Goal: Contribute content: Add original content to the website for others to see

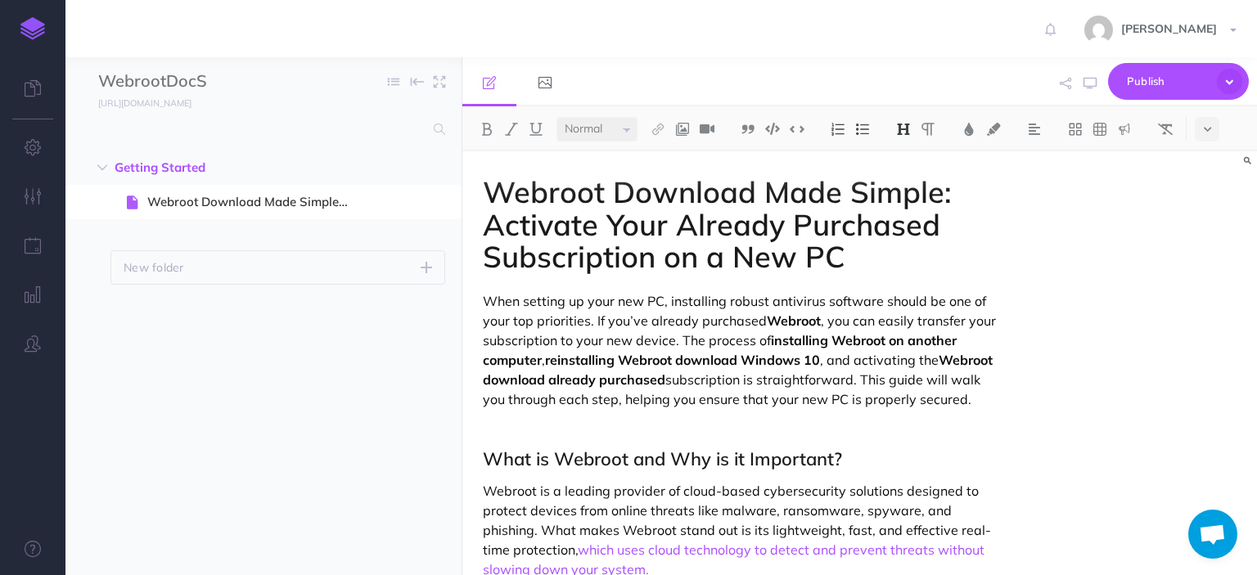
select select "null"
drag, startPoint x: 769, startPoint y: 338, endPoint x: 543, endPoint y: 359, distance: 227.7
click at [543, 359] on p "When setting up your new PC, installing robust antivirus software should be one…" at bounding box center [740, 350] width 515 height 118
click at [658, 128] on img at bounding box center [658, 129] width 15 height 13
click at [660, 202] on icon at bounding box center [658, 206] width 9 height 11
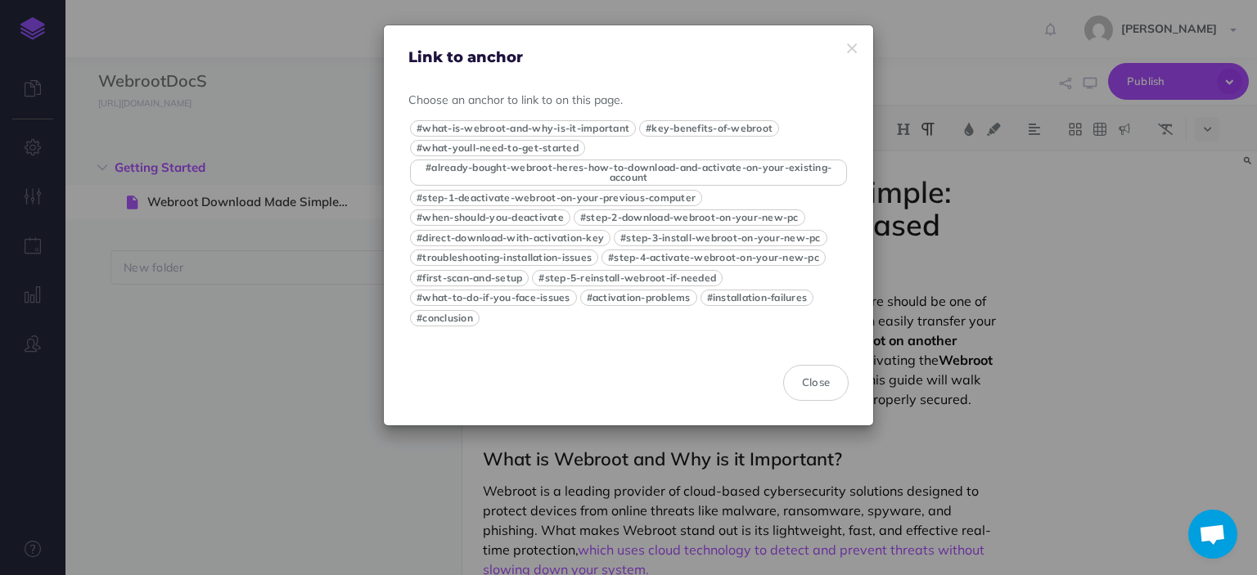
click at [858, 45] on div "Link to anchor" at bounding box center [628, 45] width 489 height 41
click at [852, 48] on icon "button" at bounding box center [852, 48] width 10 height 17
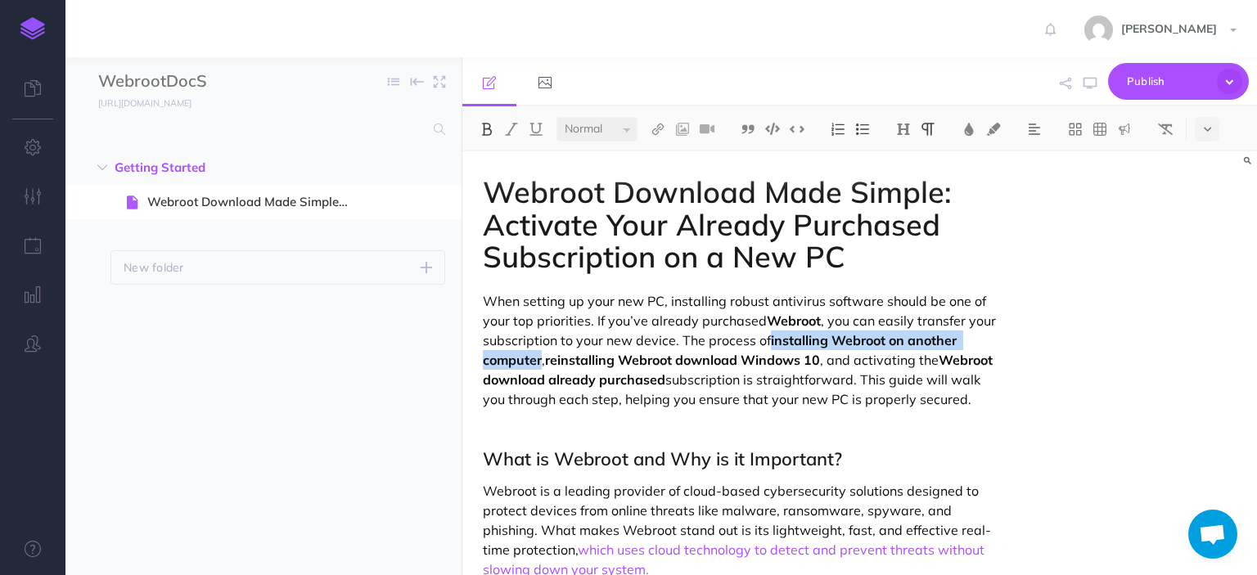
drag, startPoint x: 771, startPoint y: 338, endPoint x: 540, endPoint y: 366, distance: 232.4
click at [540, 366] on strong "installing Webroot on another computer" at bounding box center [721, 350] width 477 height 36
click at [664, 126] on img at bounding box center [658, 129] width 15 height 13
click at [661, 160] on icon at bounding box center [657, 157] width 13 height 11
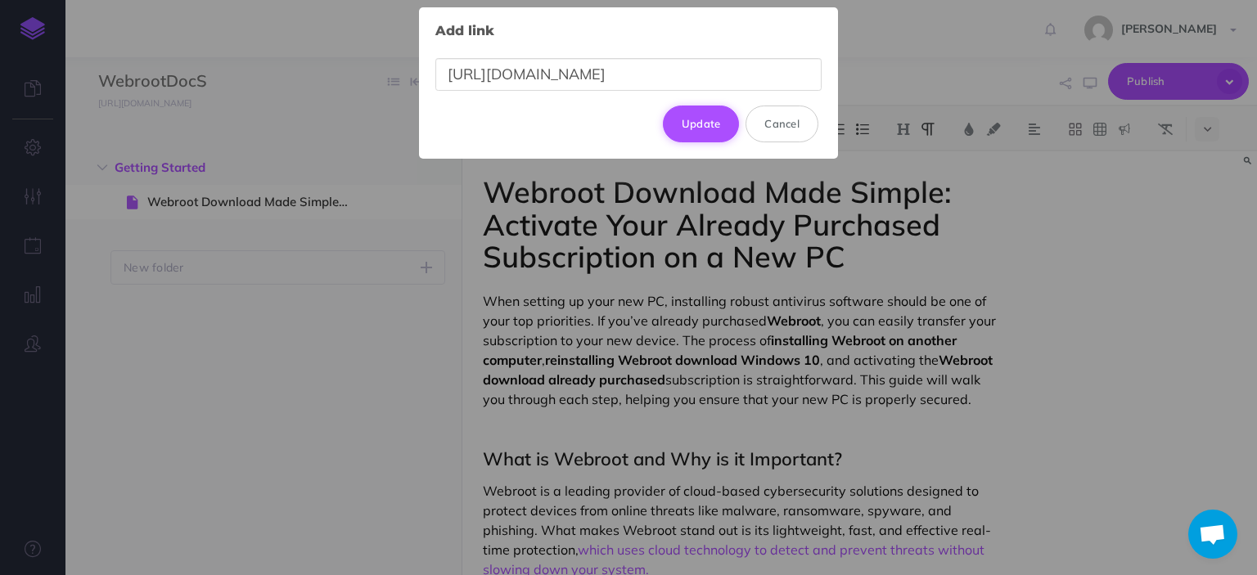
type input "[URL][DOMAIN_NAME]"
click at [704, 128] on button "Update" at bounding box center [701, 124] width 77 height 36
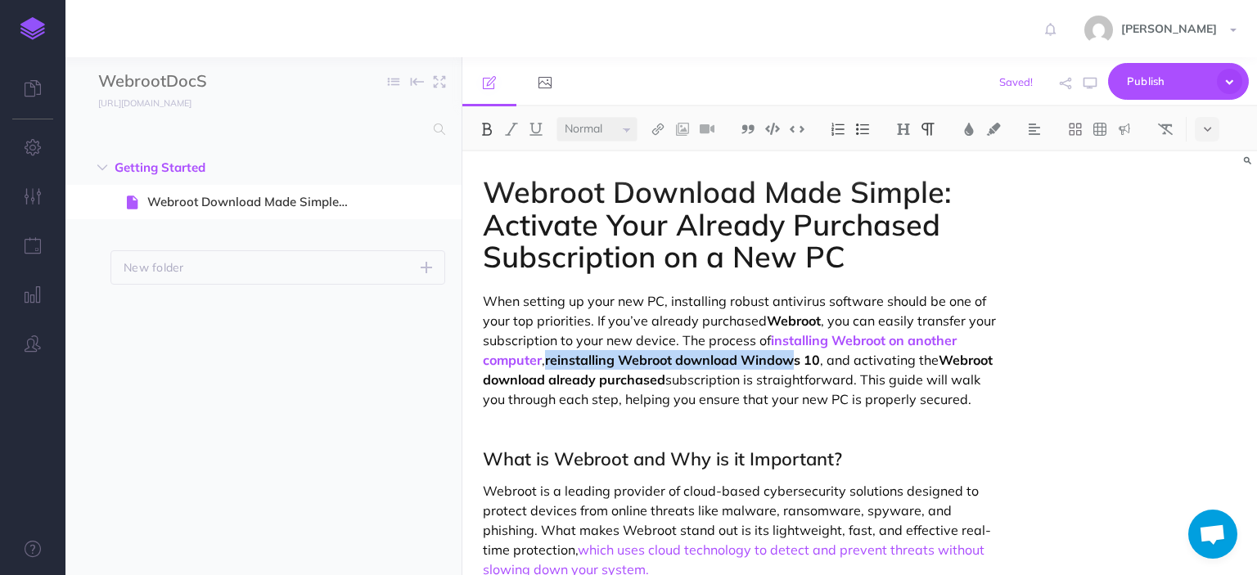
drag, startPoint x: 548, startPoint y: 356, endPoint x: 807, endPoint y: 362, distance: 258.7
click at [807, 362] on strong "reinstalling Webroot download Windows 10" at bounding box center [682, 360] width 275 height 16
click at [658, 130] on img at bounding box center [658, 129] width 15 height 13
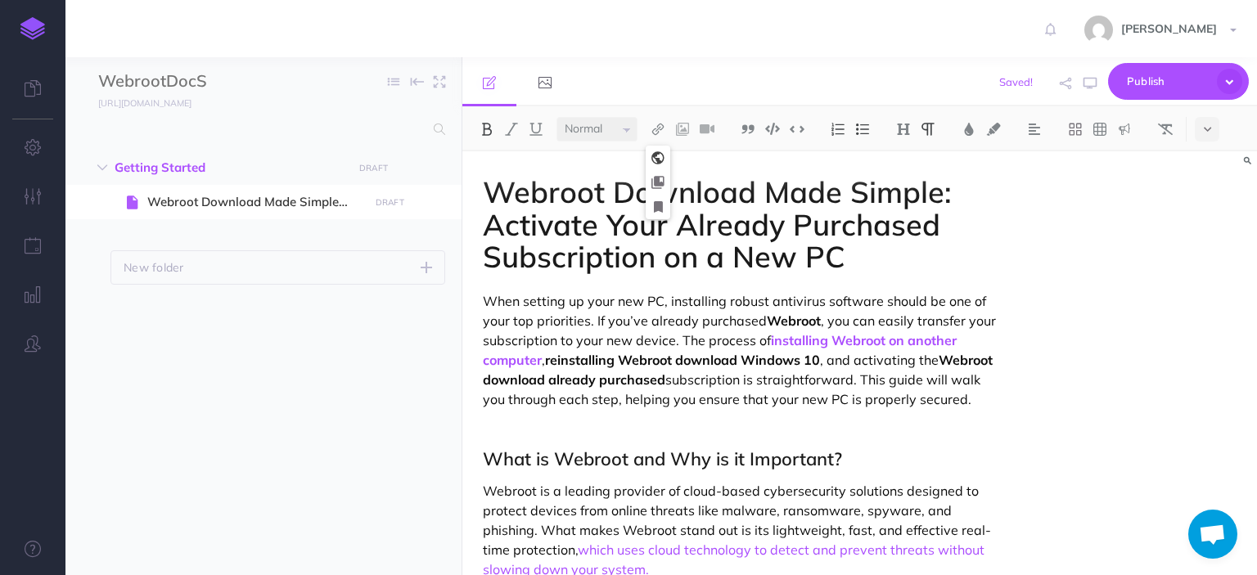
click at [660, 157] on icon at bounding box center [657, 157] width 13 height 11
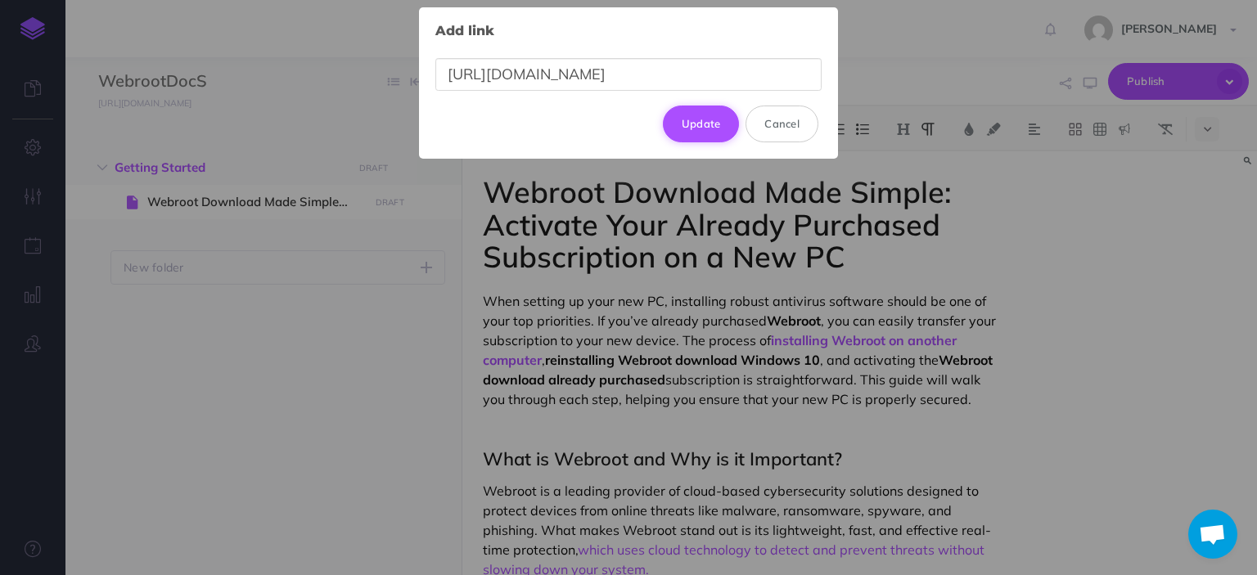
type input "[URL][DOMAIN_NAME]"
click at [705, 114] on button "Update" at bounding box center [701, 124] width 77 height 36
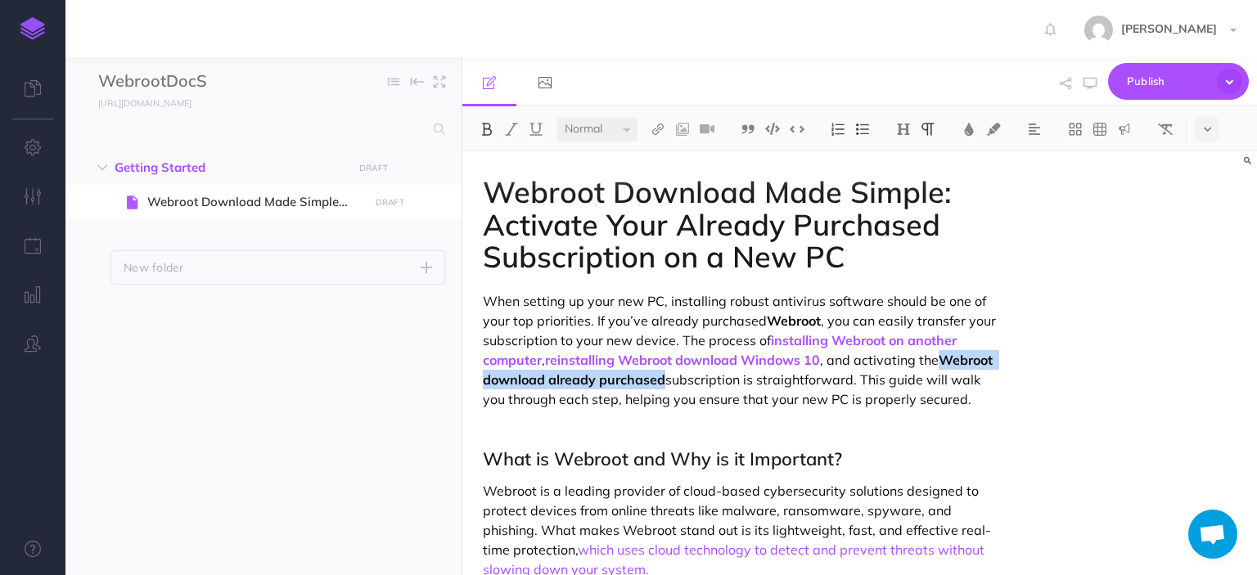
drag, startPoint x: 723, startPoint y: 379, endPoint x: 486, endPoint y: 374, distance: 237.4
click at [486, 374] on p "When setting up your new PC, installing robust antivirus software should be one…" at bounding box center [740, 350] width 515 height 118
click at [660, 127] on img at bounding box center [658, 129] width 15 height 13
click at [658, 156] on icon at bounding box center [657, 157] width 13 height 11
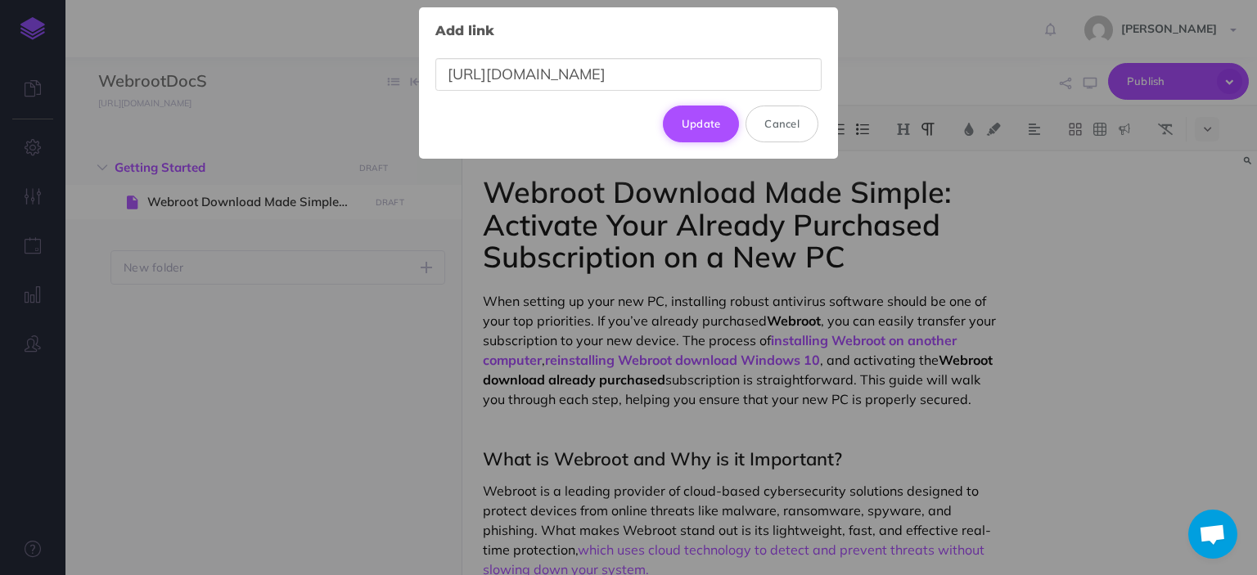
type input "[URL][DOMAIN_NAME]"
click at [688, 126] on button "Update" at bounding box center [701, 124] width 77 height 36
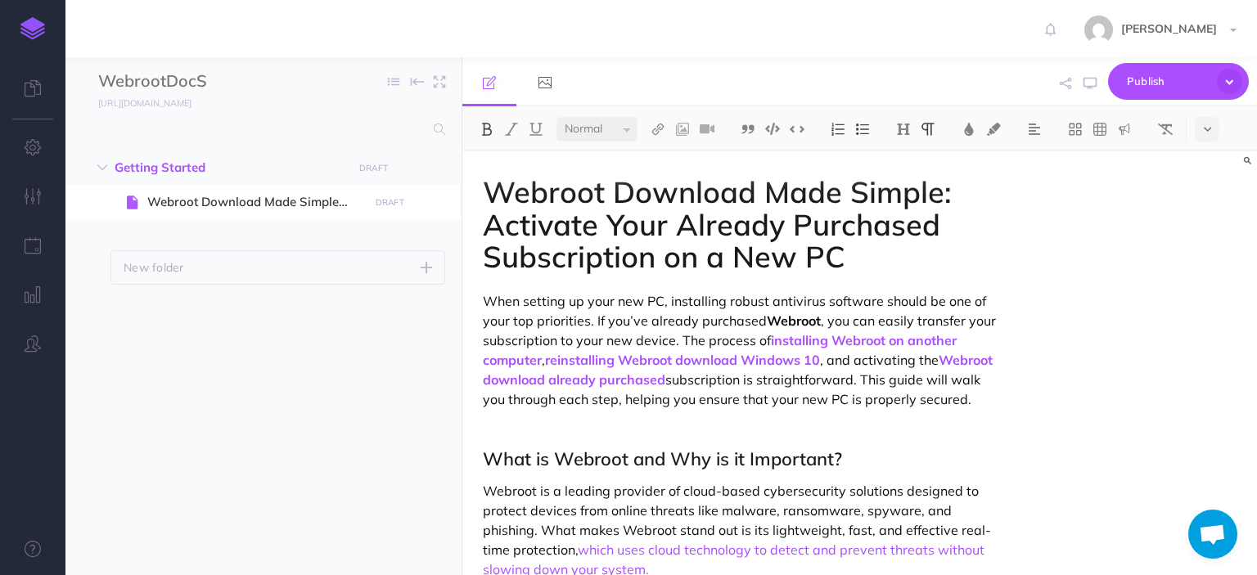
click at [1229, 212] on div "Webroot Download Made Simple: Activate Your Already Purchased Subscription on a…" at bounding box center [859, 363] width 795 height 424
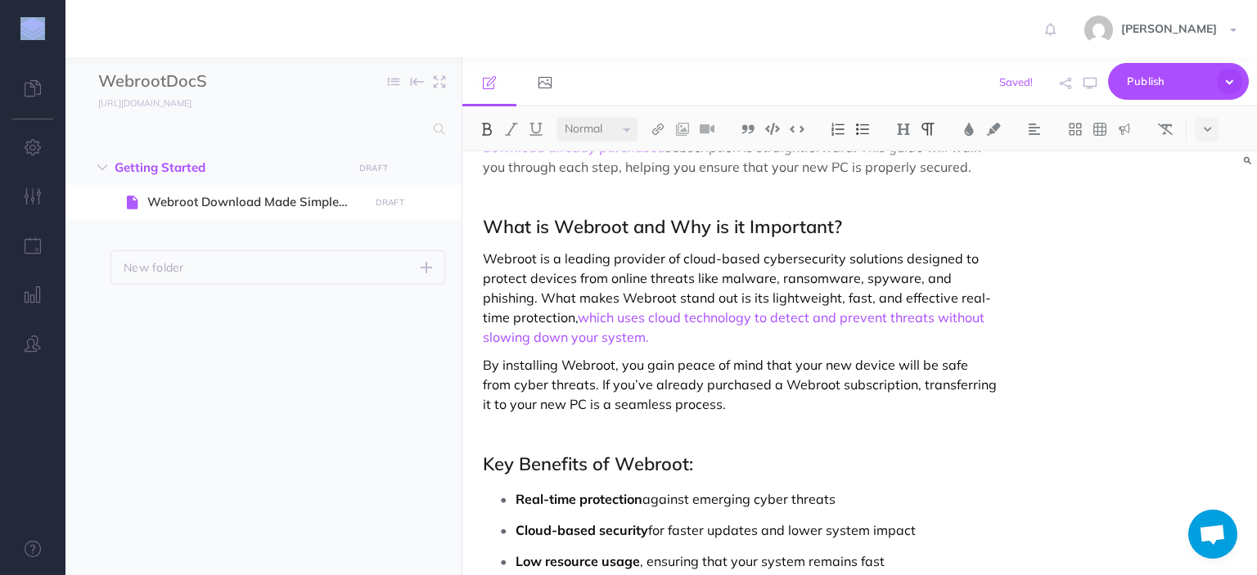
scroll to position [262, 0]
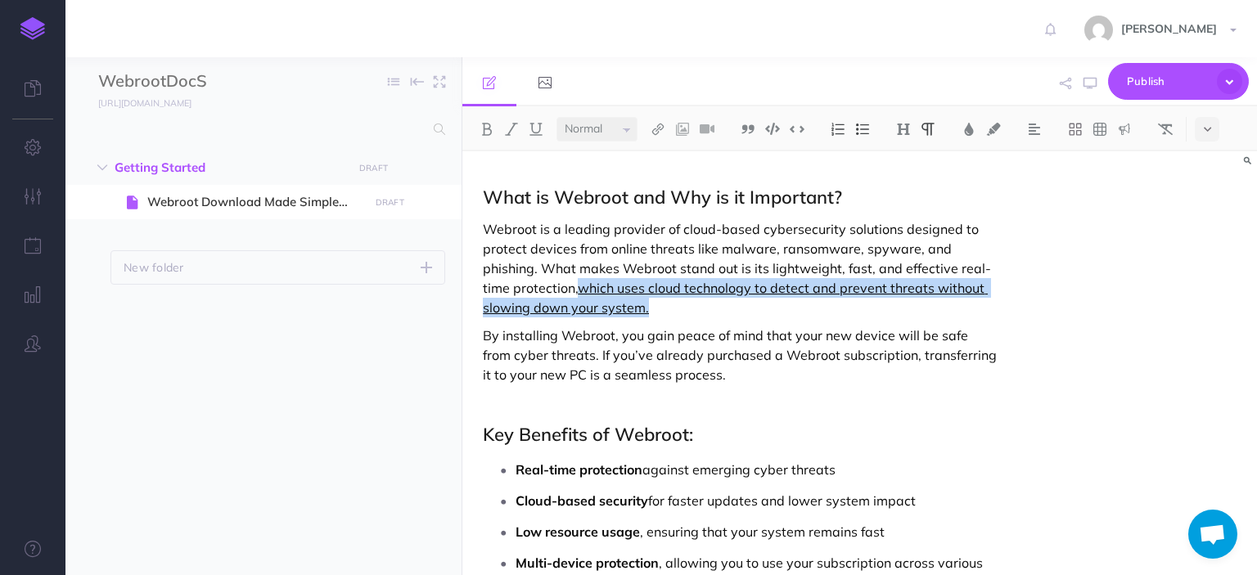
drag, startPoint x: 660, startPoint y: 331, endPoint x: 583, endPoint y: 307, distance: 80.5
click at [583, 307] on p "Webroot is a leading provider of cloud-based cybersecurity solutions designed t…" at bounding box center [740, 268] width 515 height 98
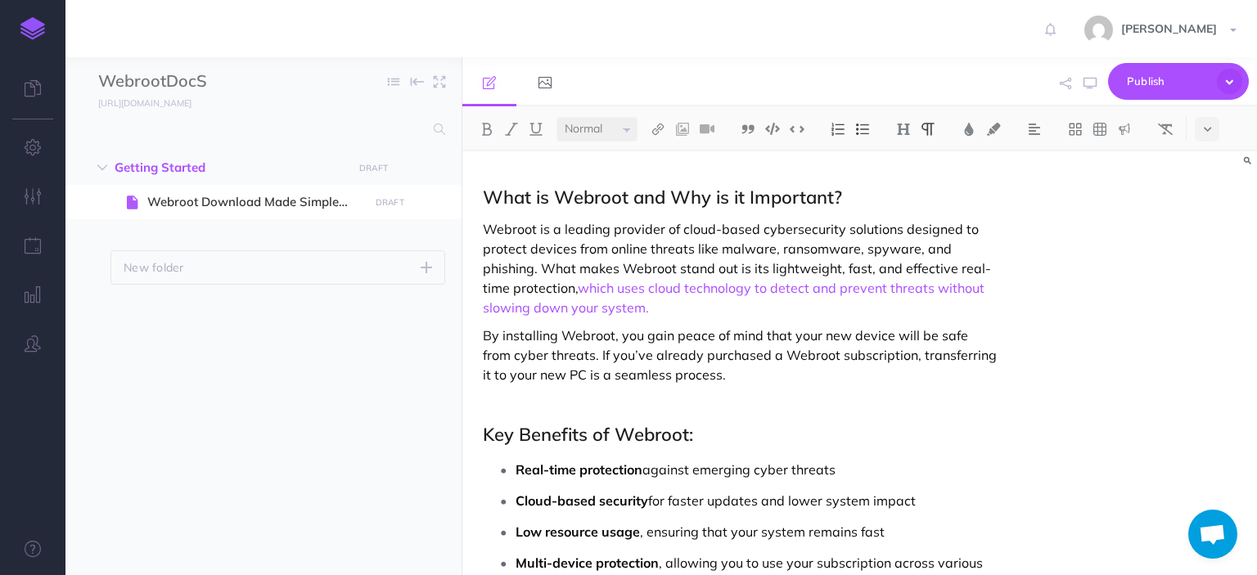
click at [1067, 335] on div "Webroot Download Made Simple: Activate Your Already Purchased Subscription on a…" at bounding box center [859, 363] width 795 height 424
click at [1157, 214] on div "Webroot Download Made Simple: Activate Your Already Purchased Subscription on a…" at bounding box center [859, 363] width 795 height 424
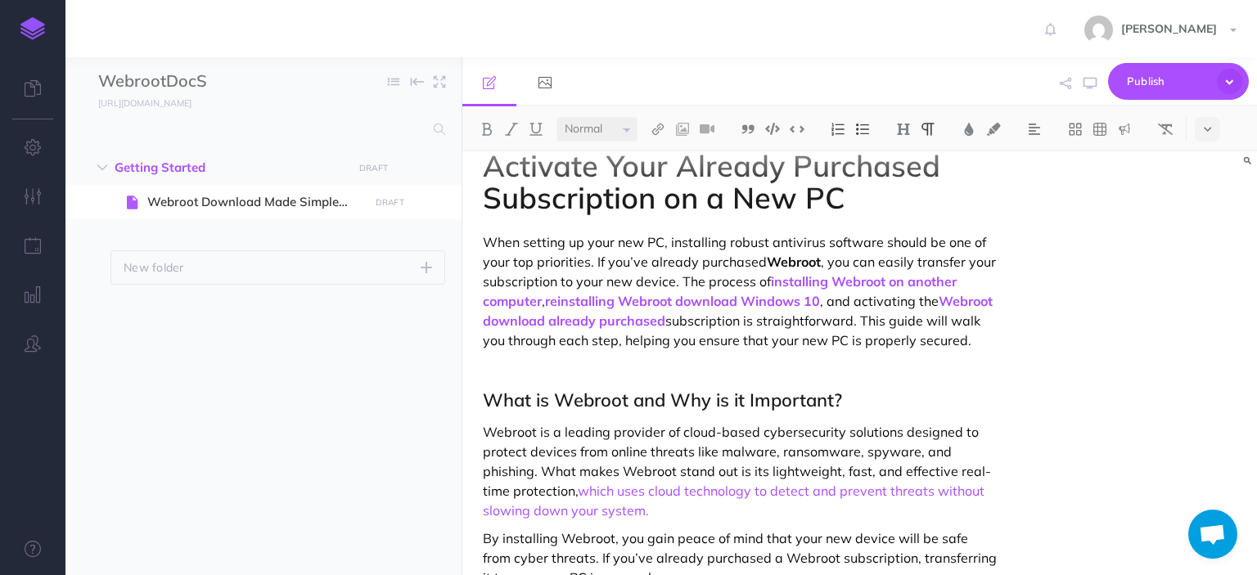
scroll to position [0, 0]
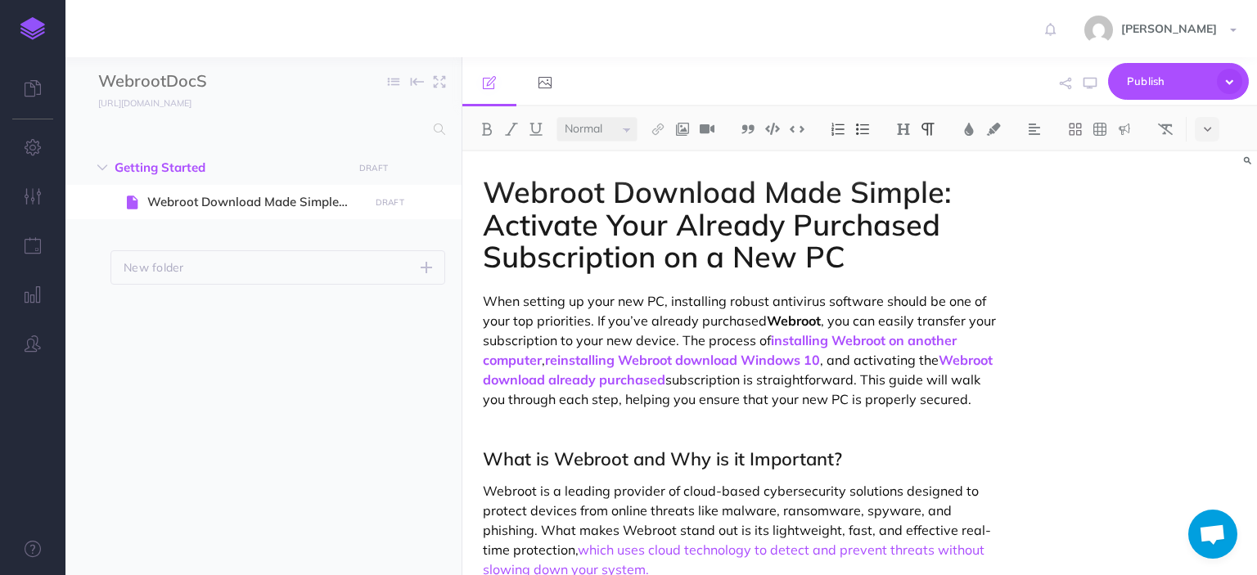
click at [729, 409] on p "When setting up your new PC, installing robust antivirus software should be one…" at bounding box center [740, 350] width 515 height 118
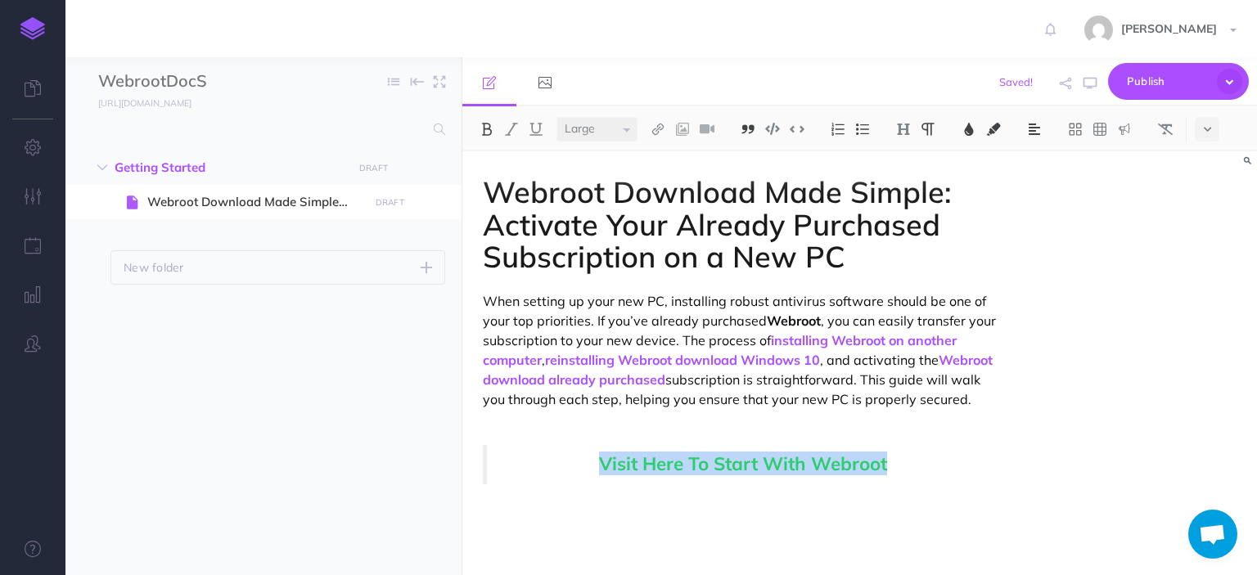
drag, startPoint x: 965, startPoint y: 497, endPoint x: 575, endPoint y: 457, distance: 391.5
click at [605, 129] on select "Small Normal Large" at bounding box center [596, 129] width 81 height 25
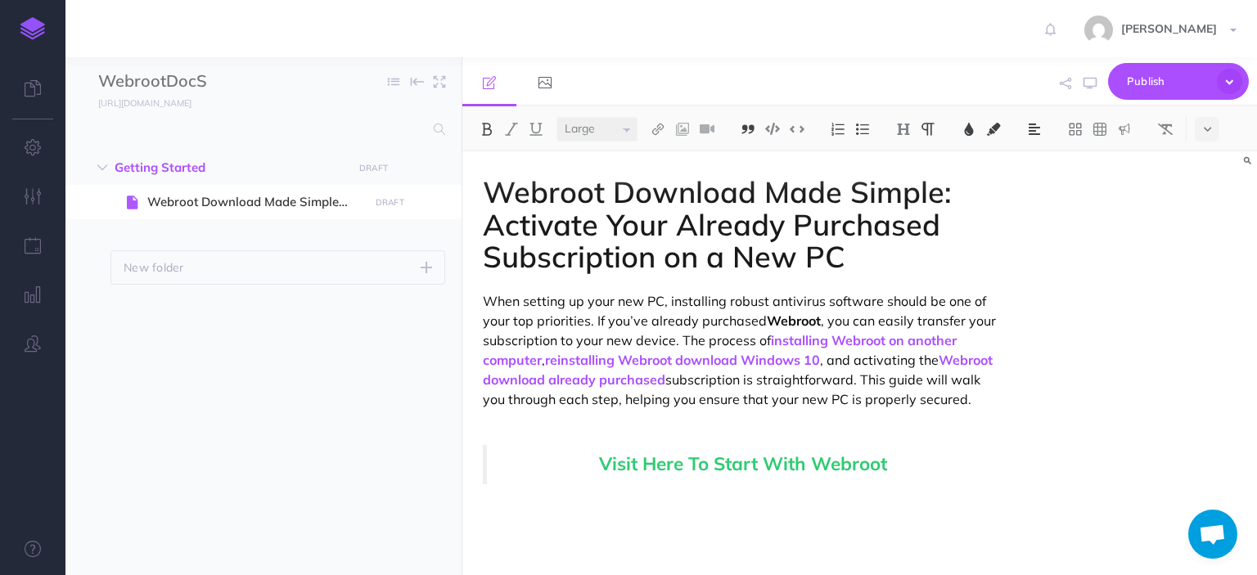
click at [1050, 227] on div "Webroot Download Made Simple: Activate Your Already Purchased Subscription on a…" at bounding box center [859, 363] width 795 height 424
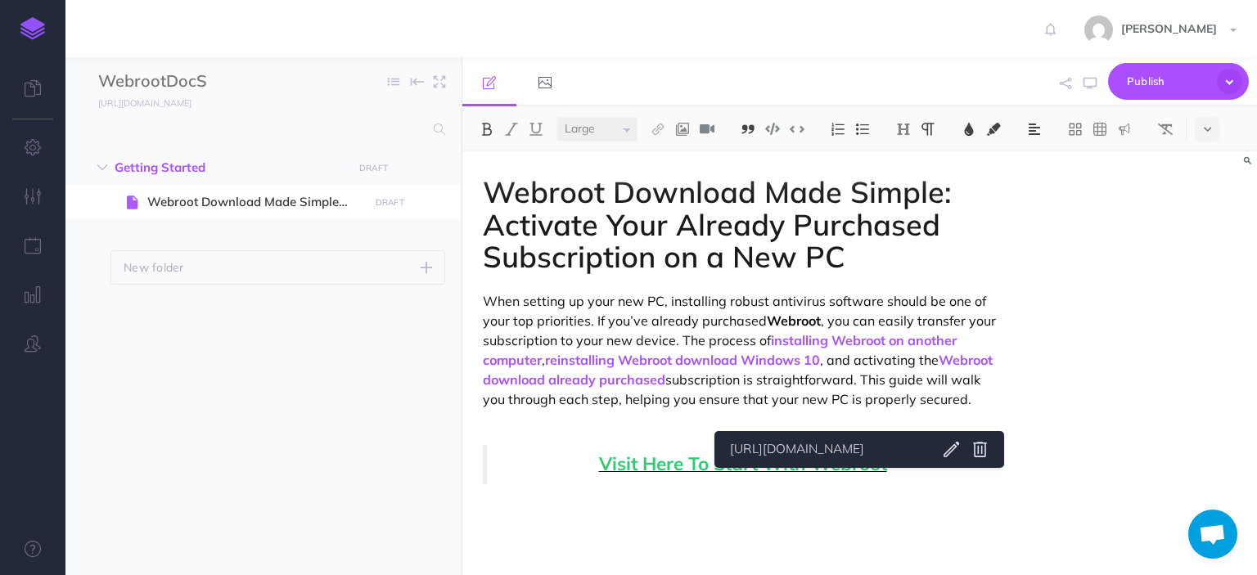
click at [859, 475] on span "Visit Here To Start With Webroot" at bounding box center [743, 464] width 288 height 24
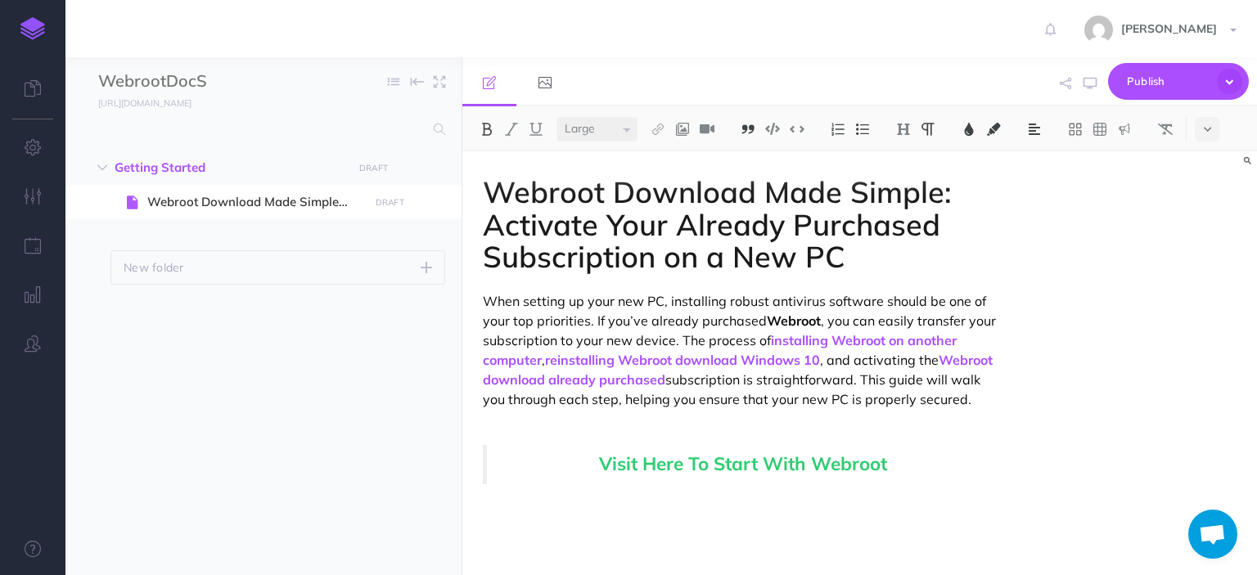
click at [1171, 448] on div "Webroot Download Made Simple: Activate Your Already Purchased Subscription on a…" at bounding box center [859, 363] width 795 height 424
click at [1234, 202] on div "Webroot Download Made Simple: Activate Your Already Purchased Subscription on a…" at bounding box center [859, 363] width 795 height 424
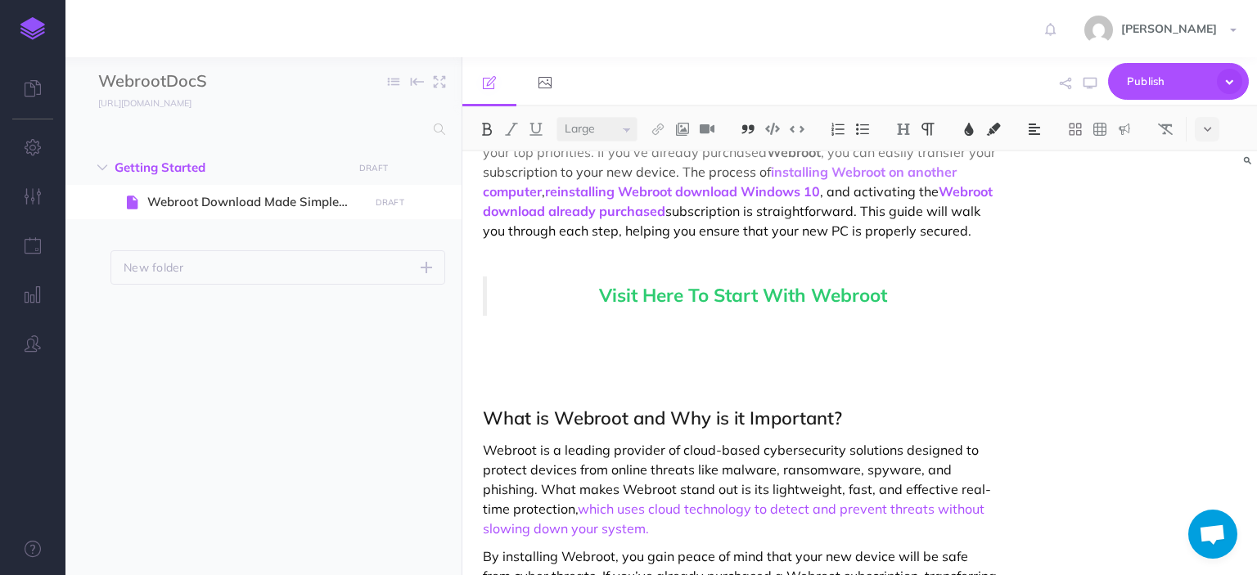
scroll to position [196, 0]
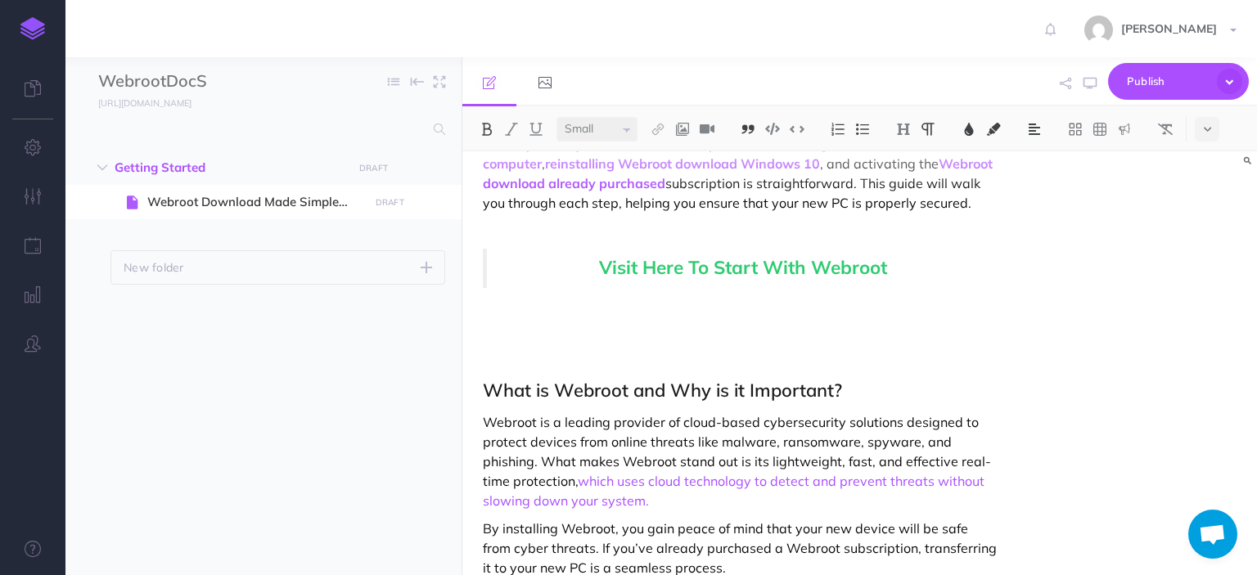
click at [483, 286] on blockquote "Visit Here To Start With Webroot" at bounding box center [740, 268] width 515 height 39
select select "null"
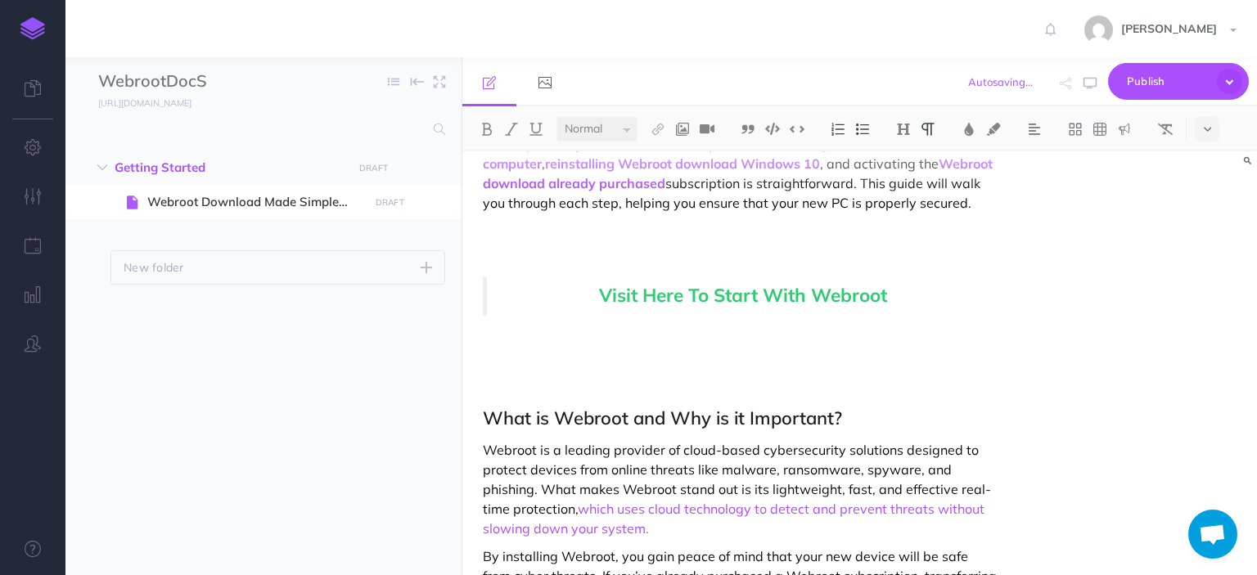
click at [1191, 284] on div "Webroot Download Made Simple: Activate Your Already Purchased Subscription on a…" at bounding box center [859, 363] width 795 height 424
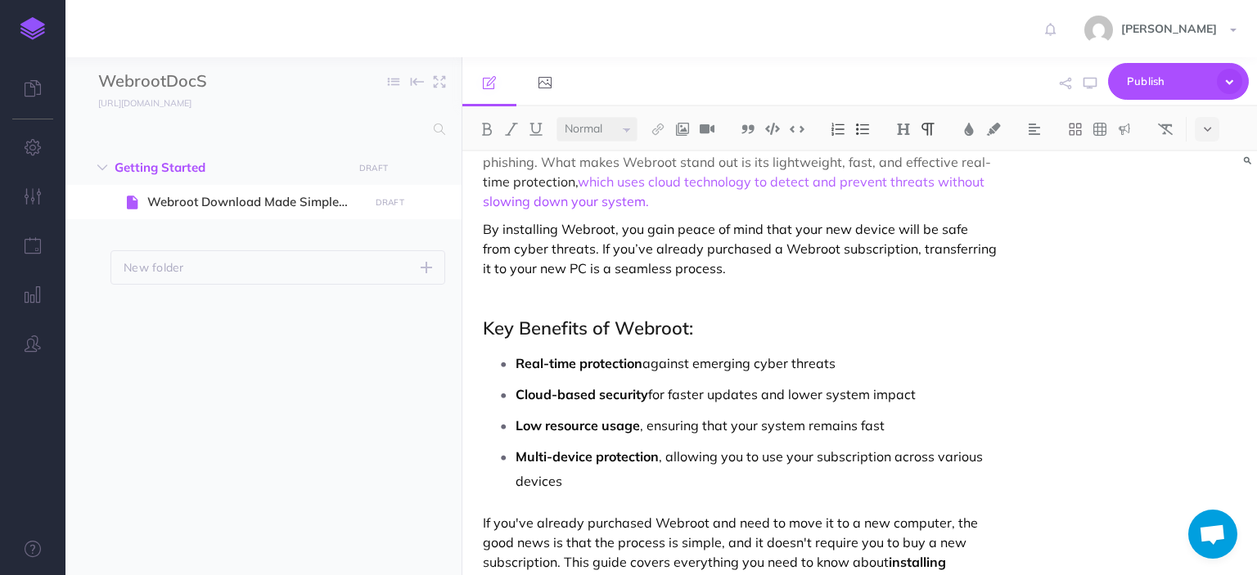
scroll to position [286, 0]
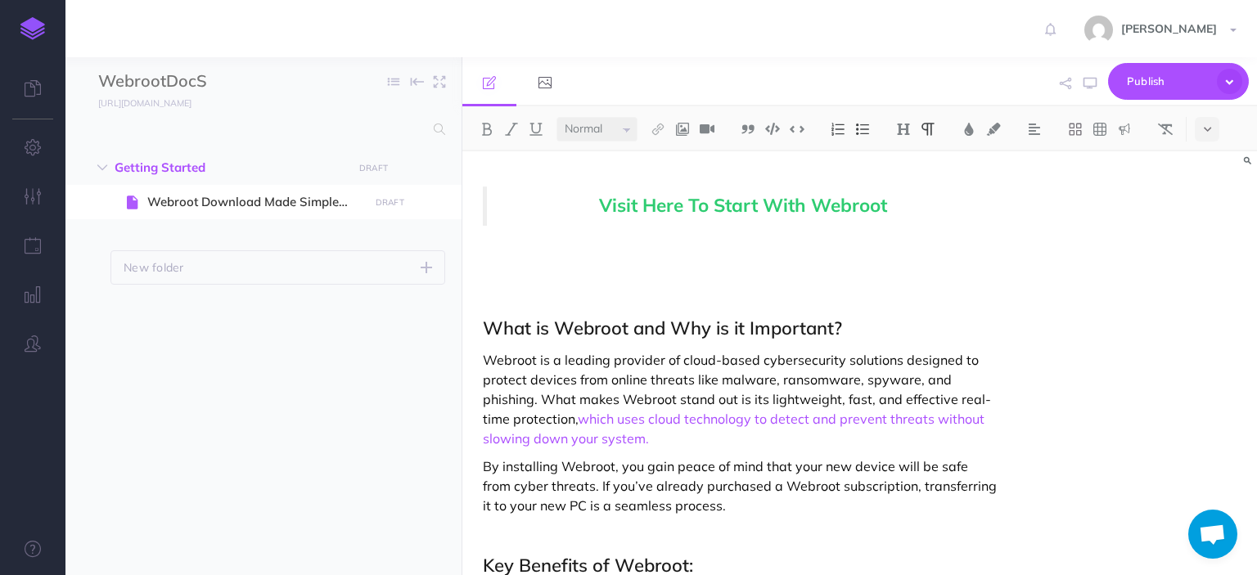
click at [1211, 270] on div "Webroot Download Made Simple: Activate Your Already Purchased Subscription on a…" at bounding box center [859, 363] width 795 height 424
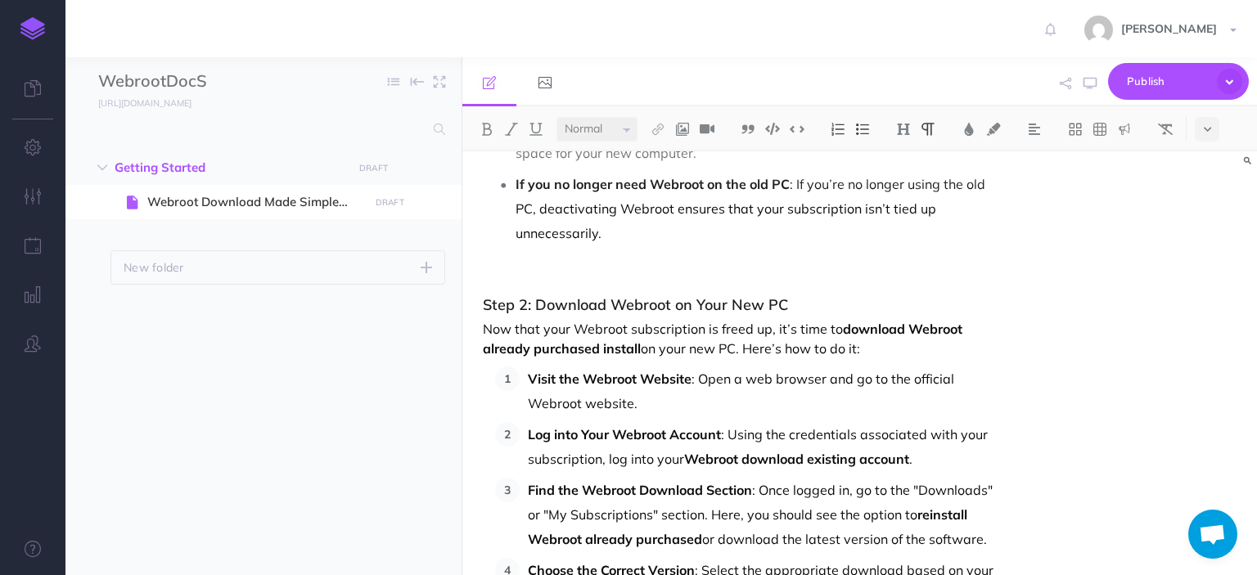
scroll to position [1730, 0]
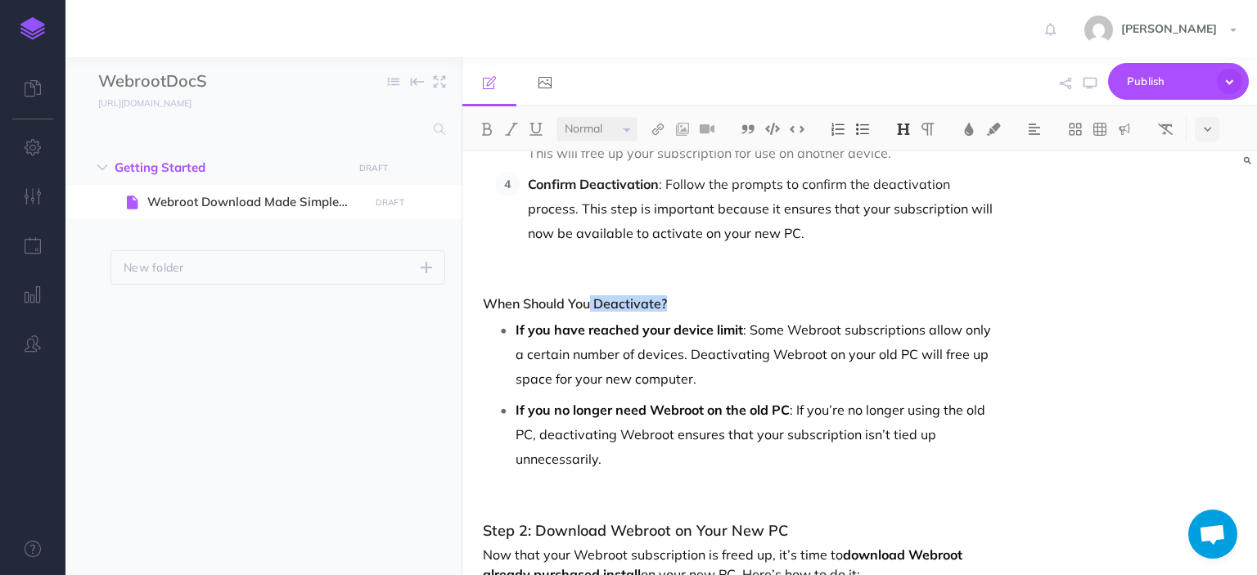
drag, startPoint x: 786, startPoint y: 327, endPoint x: 593, endPoint y: 317, distance: 192.6
click at [1135, 315] on div "Webroot Download Made Simple: Activate Your Already Purchased Subscription on a…" at bounding box center [859, 363] width 795 height 424
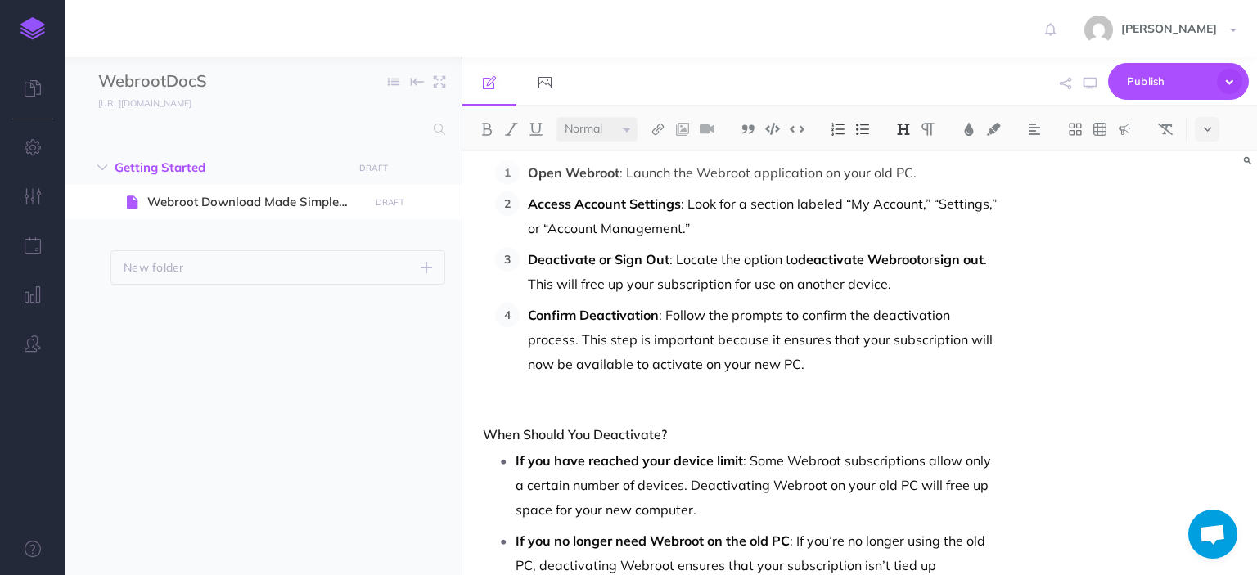
scroll to position [1435, 0]
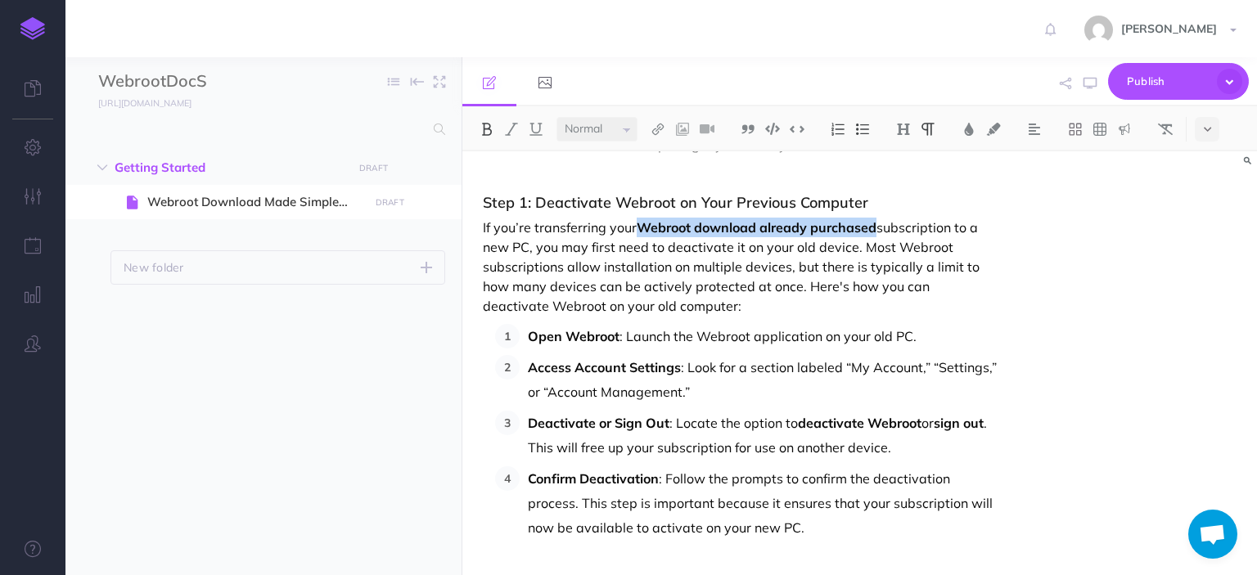
drag, startPoint x: 880, startPoint y: 250, endPoint x: 644, endPoint y: 250, distance: 236.5
click at [644, 250] on p "If you’re transferring your Webroot download already purchased subscription to …" at bounding box center [740, 267] width 515 height 98
click at [658, 128] on img at bounding box center [658, 129] width 15 height 13
click at [659, 153] on icon at bounding box center [657, 157] width 13 height 11
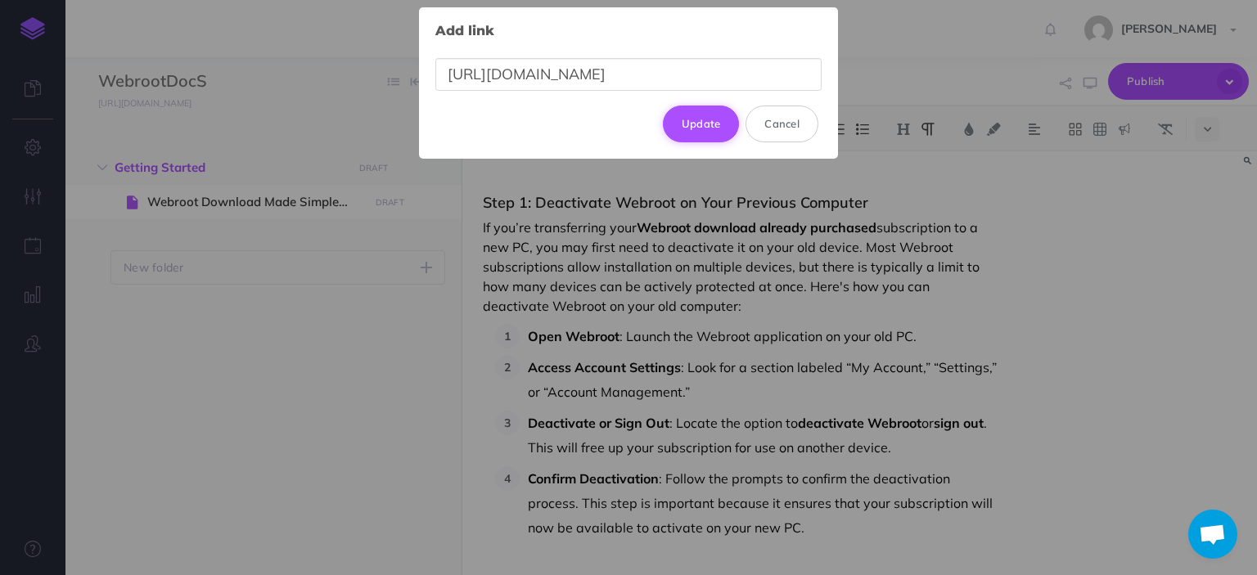
type input "[URL][DOMAIN_NAME]"
click at [694, 130] on button "Update" at bounding box center [701, 124] width 77 height 36
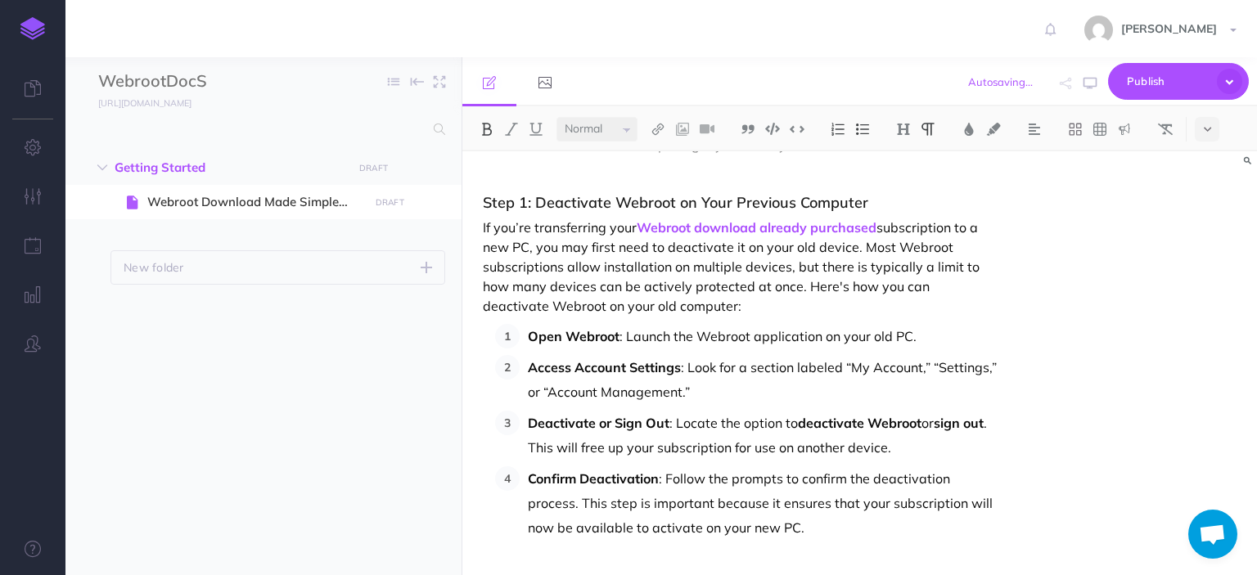
click at [1136, 235] on div "Webroot Download Made Simple: Activate Your Already Purchased Subscription on a…" at bounding box center [859, 363] width 795 height 424
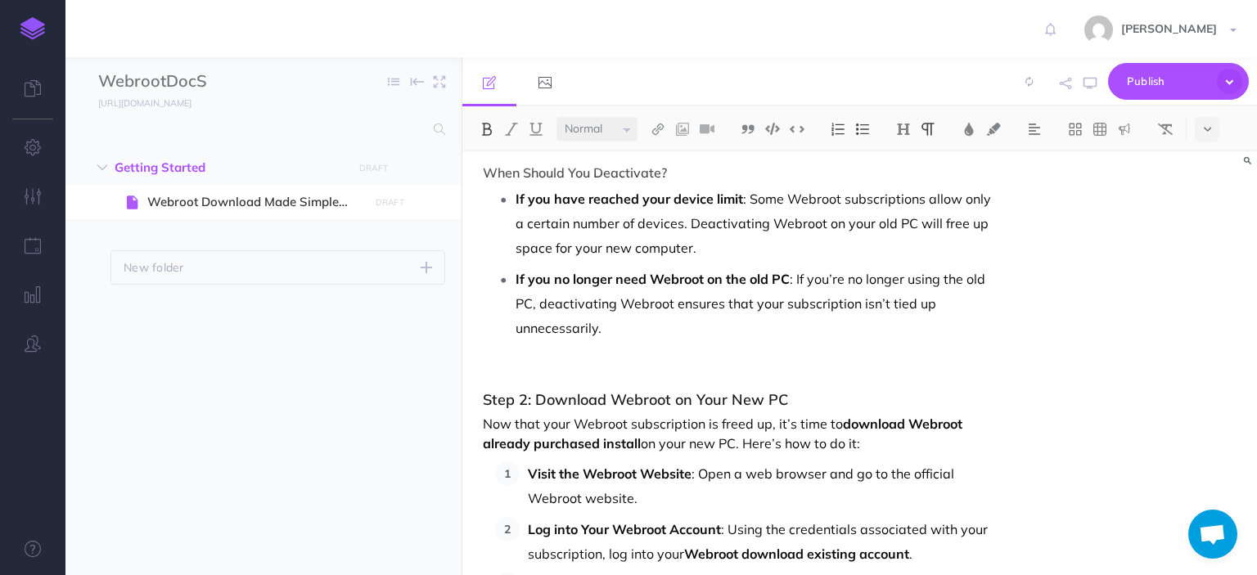
scroll to position [1992, 0]
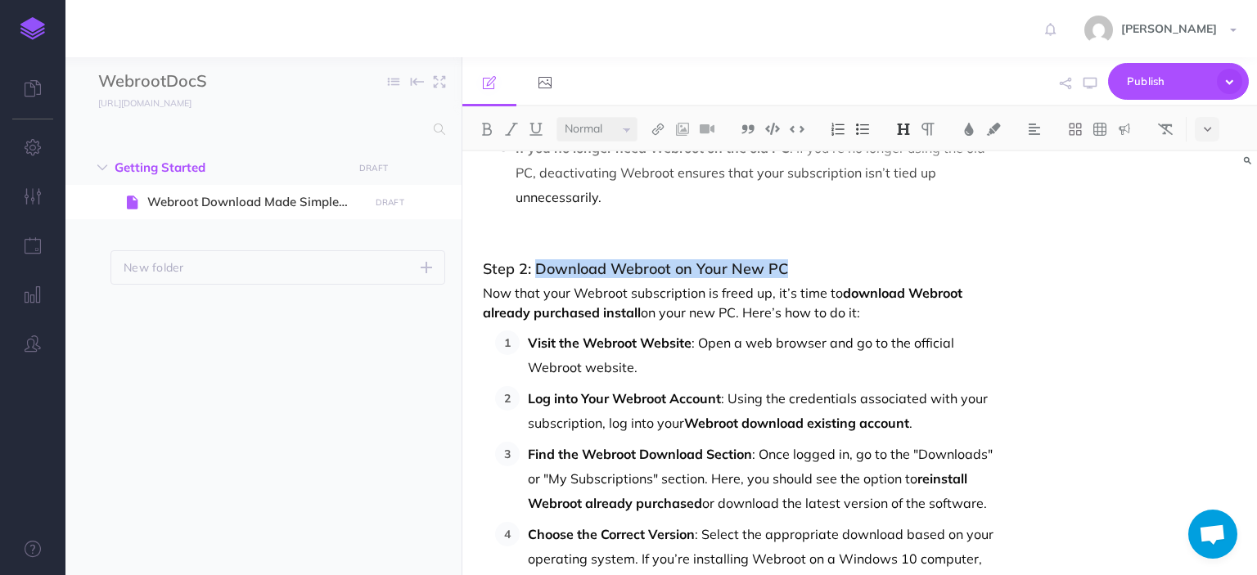
drag, startPoint x: 791, startPoint y: 286, endPoint x: 534, endPoint y: 281, distance: 257.0
click at [534, 277] on h3 "Step 2: Download Webroot on Your New PC" at bounding box center [740, 269] width 515 height 16
click at [661, 132] on img at bounding box center [658, 129] width 15 height 13
click at [661, 158] on icon at bounding box center [657, 157] width 13 height 11
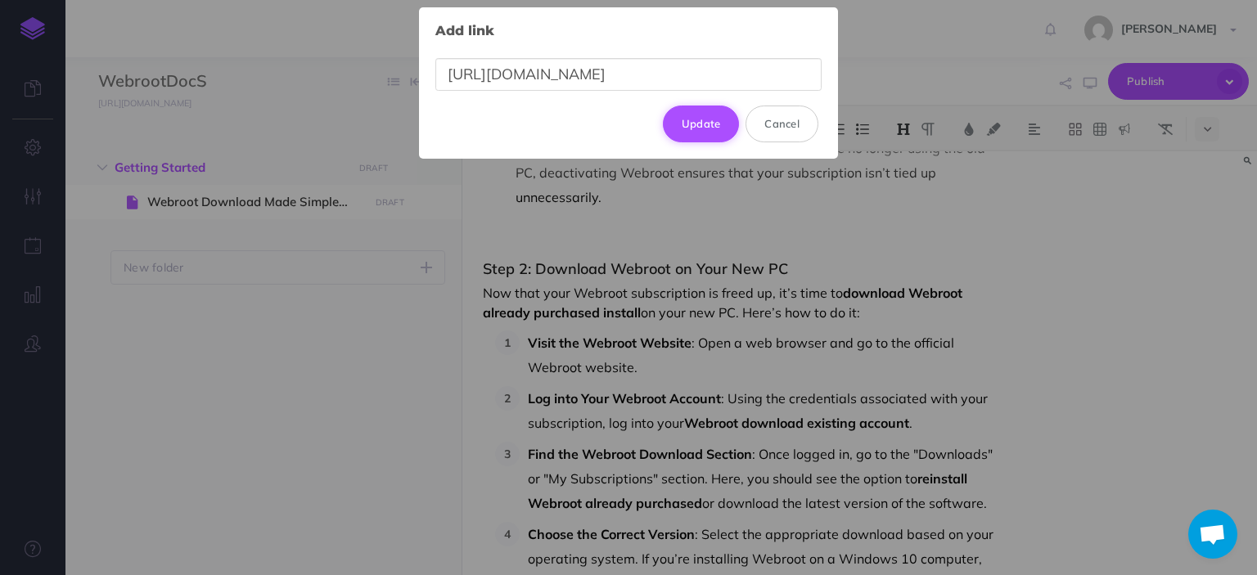
type input "[URL][DOMAIN_NAME]"
click at [717, 129] on button "Update" at bounding box center [701, 124] width 77 height 36
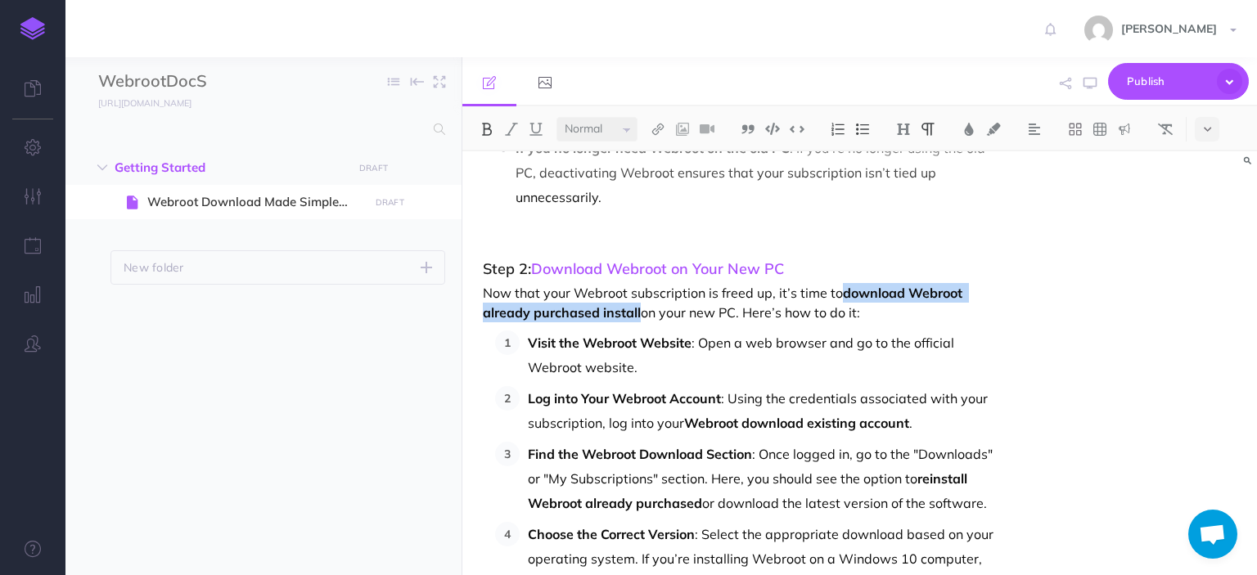
drag, startPoint x: 842, startPoint y: 310, endPoint x: 642, endPoint y: 333, distance: 201.8
click at [642, 322] on p "Now that your Webroot subscription is freed up, it’s time to download Webroot a…" at bounding box center [740, 302] width 515 height 39
click at [661, 130] on img at bounding box center [658, 129] width 15 height 13
click at [661, 155] on icon at bounding box center [657, 157] width 13 height 11
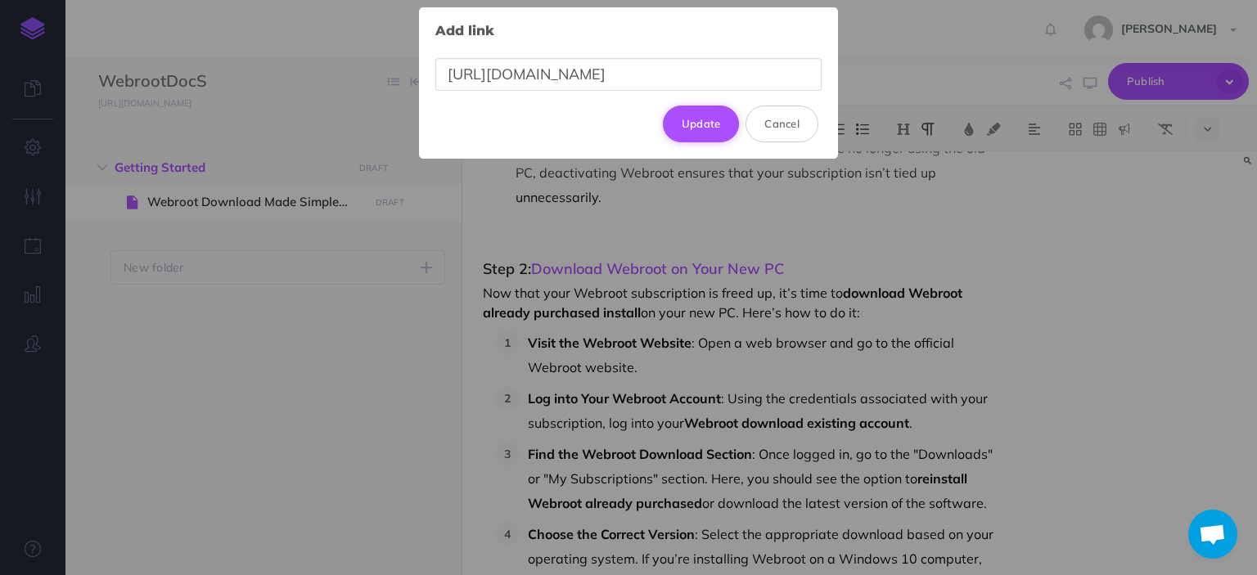
type input "[URL][DOMAIN_NAME]"
click at [708, 127] on button "Update" at bounding box center [701, 124] width 77 height 36
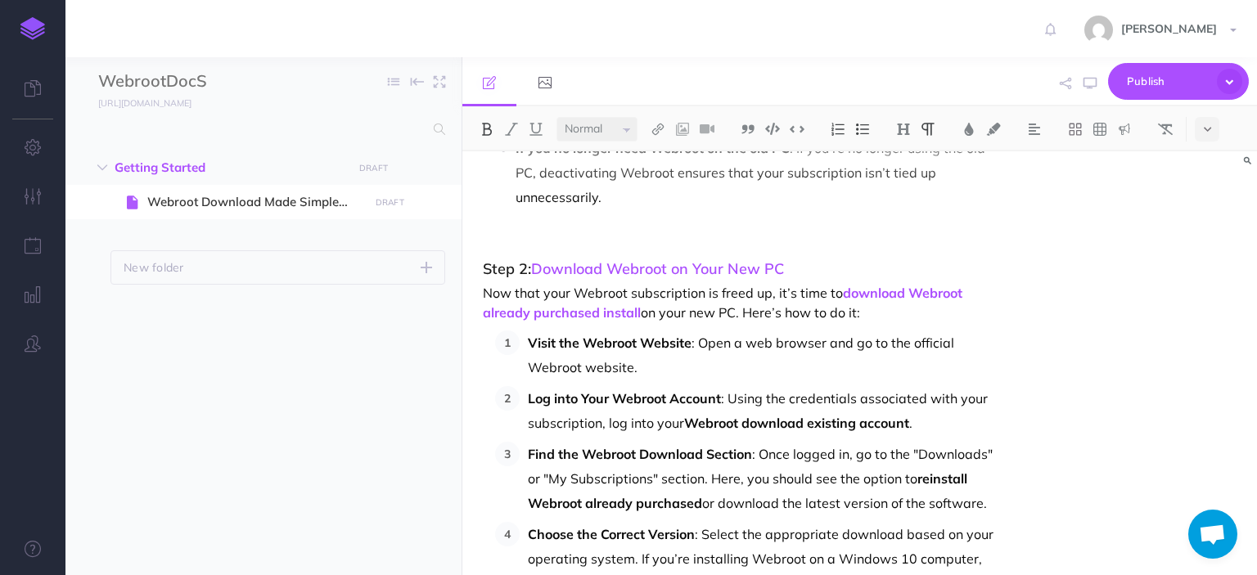
click at [1129, 248] on div "Webroot Download Made Simple: Activate Your Already Purchased Subscription on a…" at bounding box center [859, 363] width 795 height 424
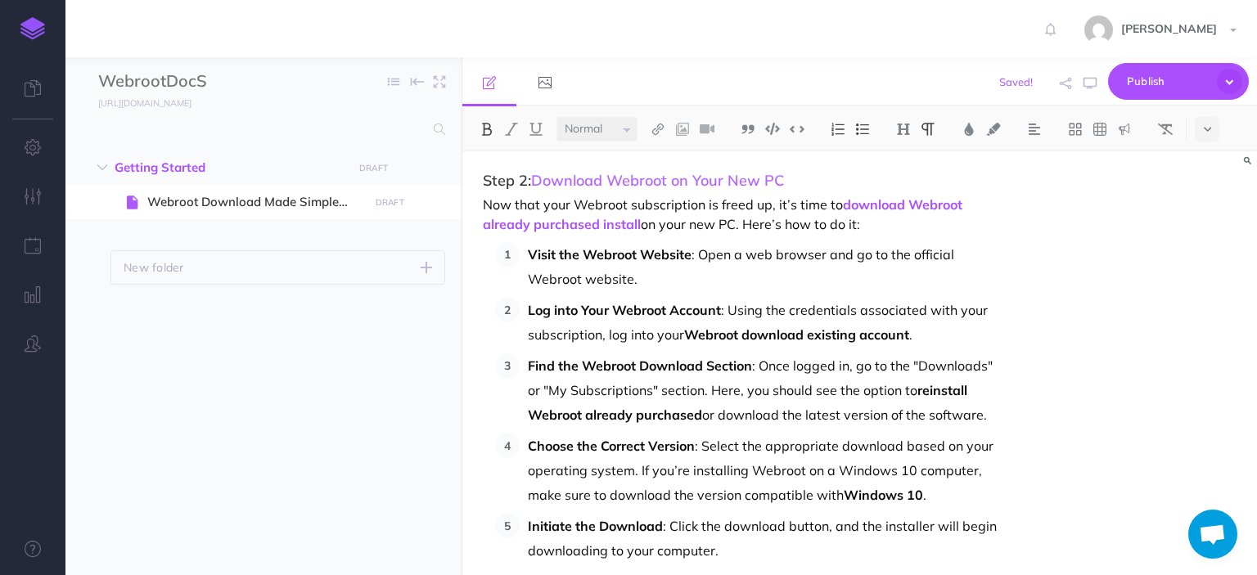
scroll to position [2155, 0]
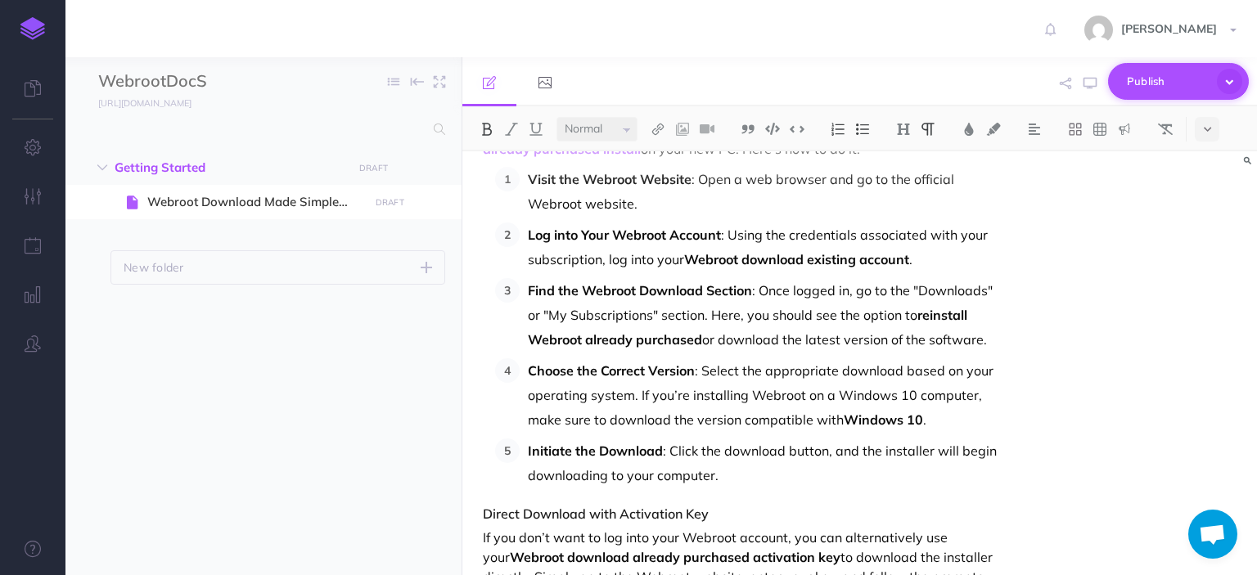
click at [1194, 74] on span "Publish" at bounding box center [1168, 81] width 82 height 25
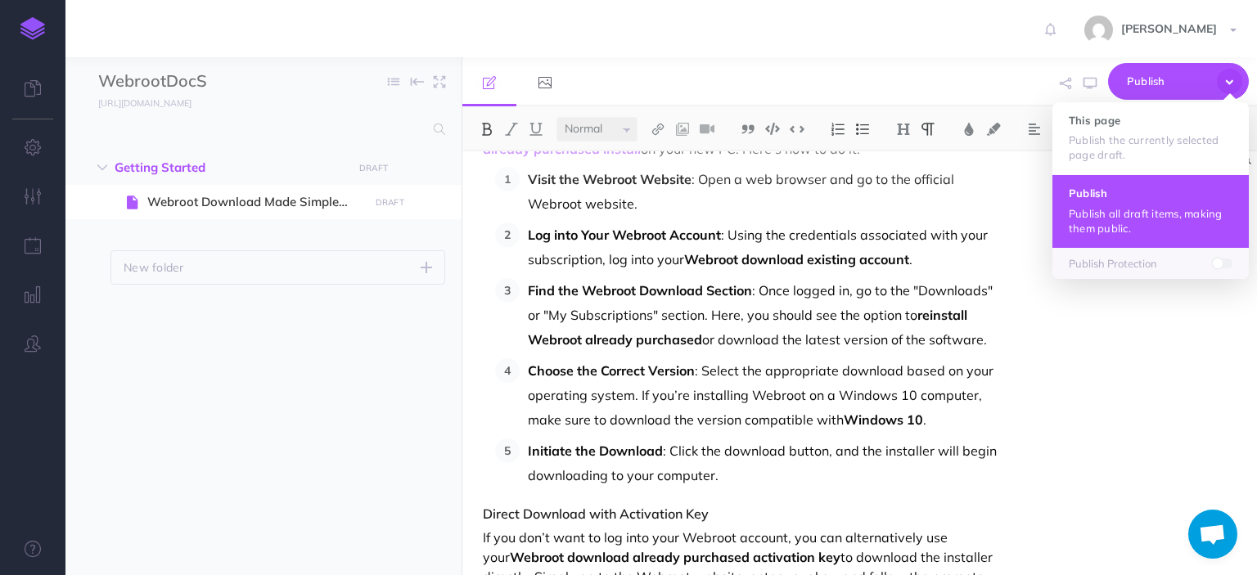
click at [1132, 193] on h4 "Publish" at bounding box center [1151, 192] width 164 height 11
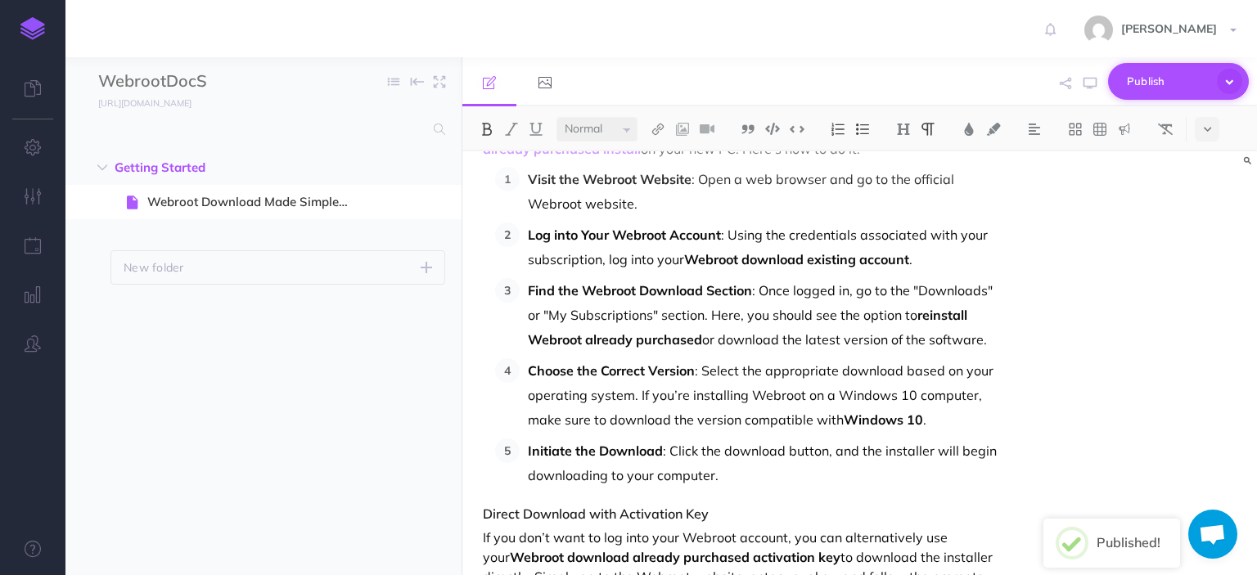
click at [1163, 87] on span "Publish" at bounding box center [1168, 81] width 82 height 25
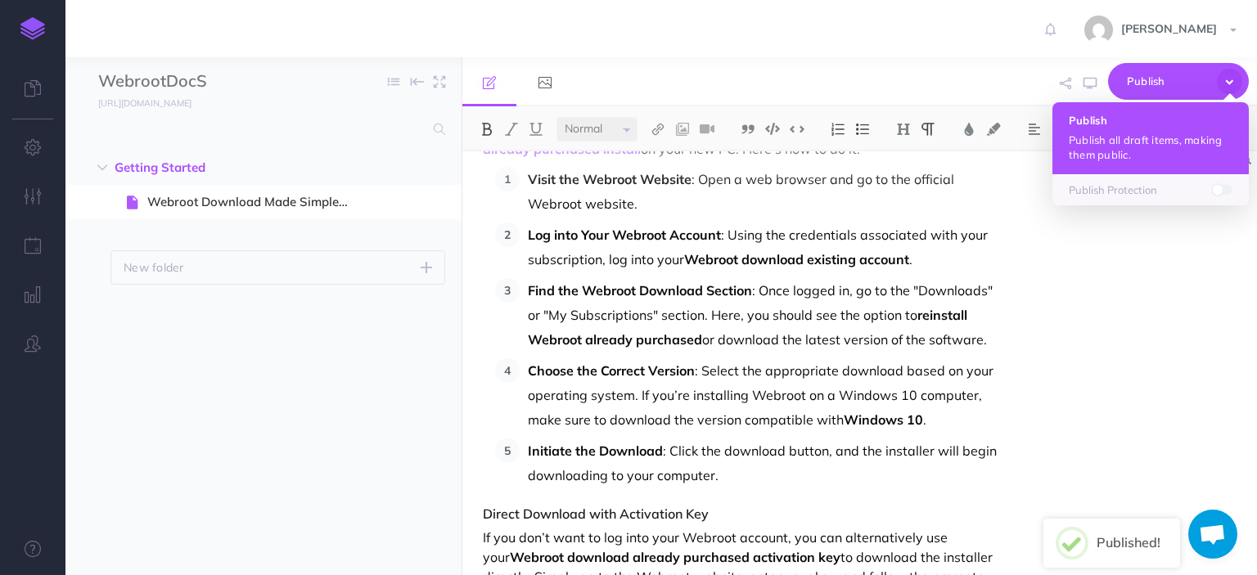
click at [1146, 113] on button "Publish Publish all draft items, making them public." at bounding box center [1150, 138] width 196 height 72
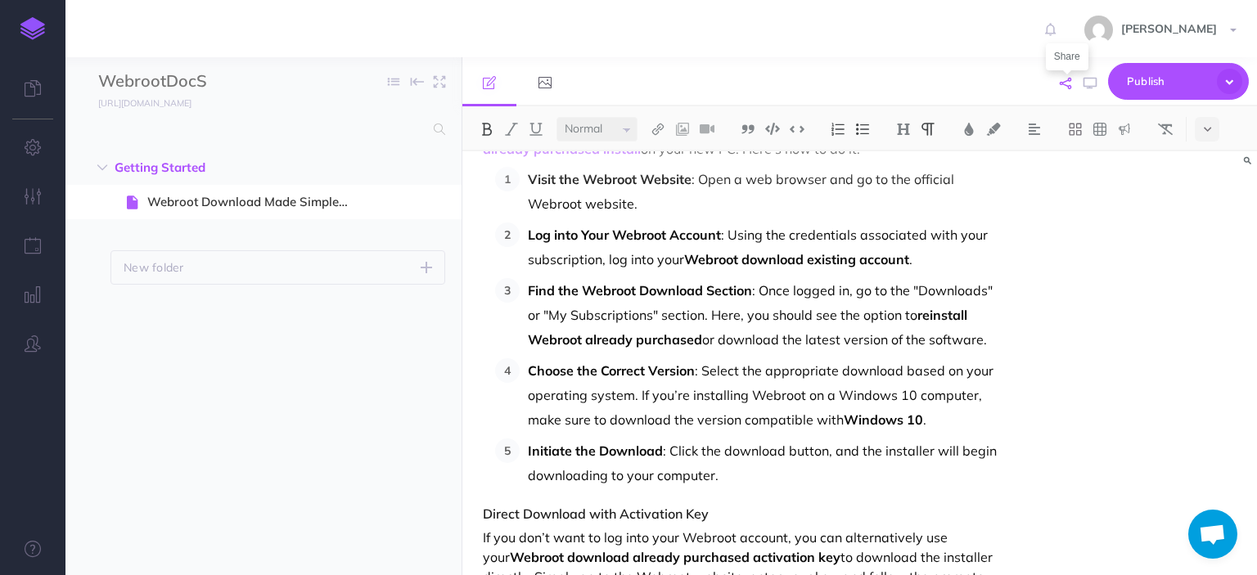
click at [1068, 80] on icon "button" at bounding box center [1065, 83] width 11 height 11
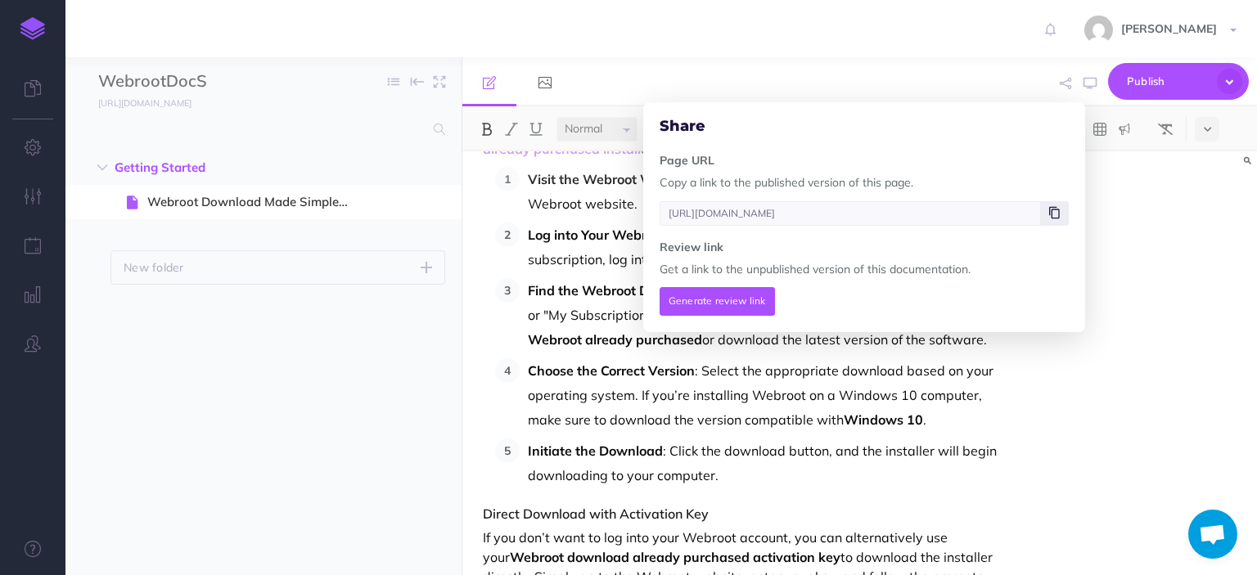
click at [1062, 214] on span at bounding box center [1055, 213] width 28 height 25
click at [43, 191] on button "button" at bounding box center [32, 197] width 65 height 49
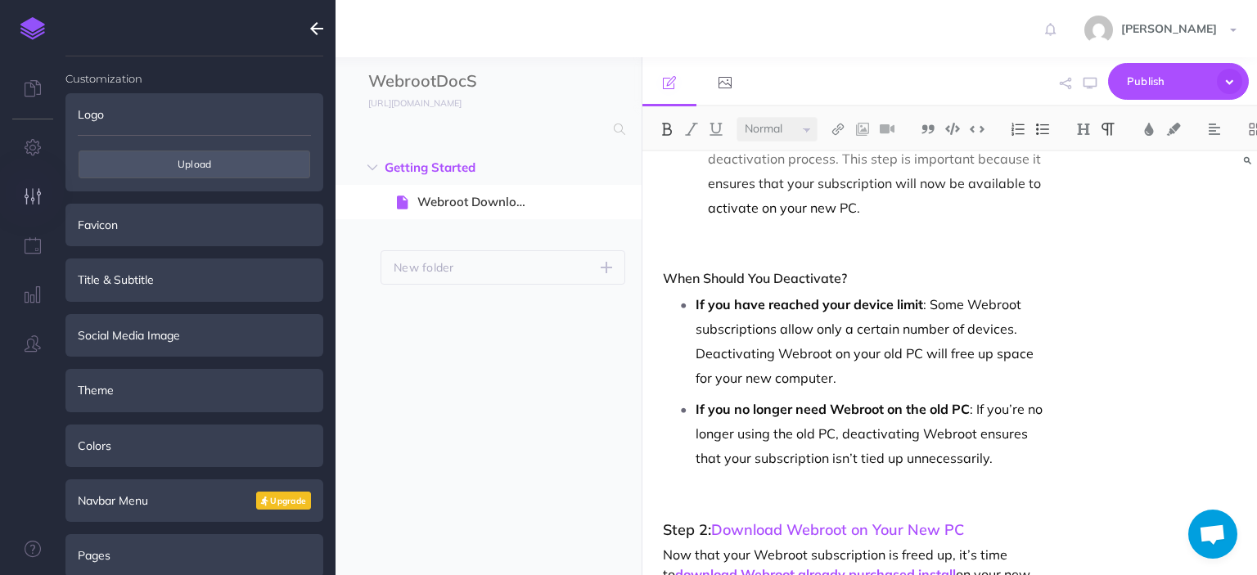
scroll to position [2561, 0]
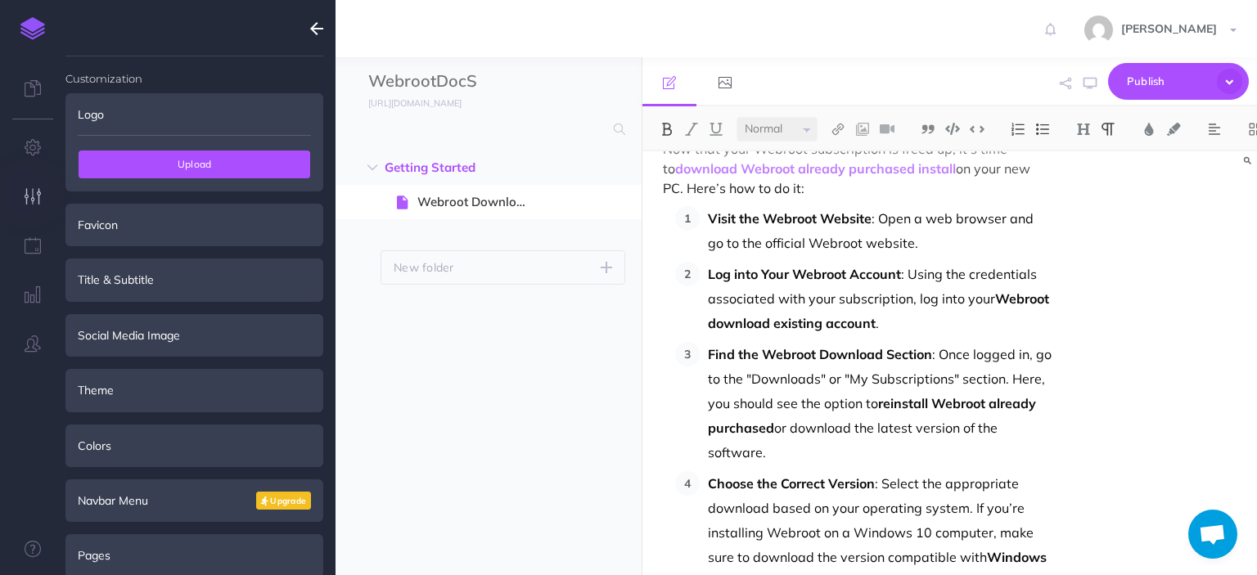
click at [110, 169] on span "Upload" at bounding box center [195, 165] width 232 height 28
type input "C:\fakepath\webroot logo.PNG"
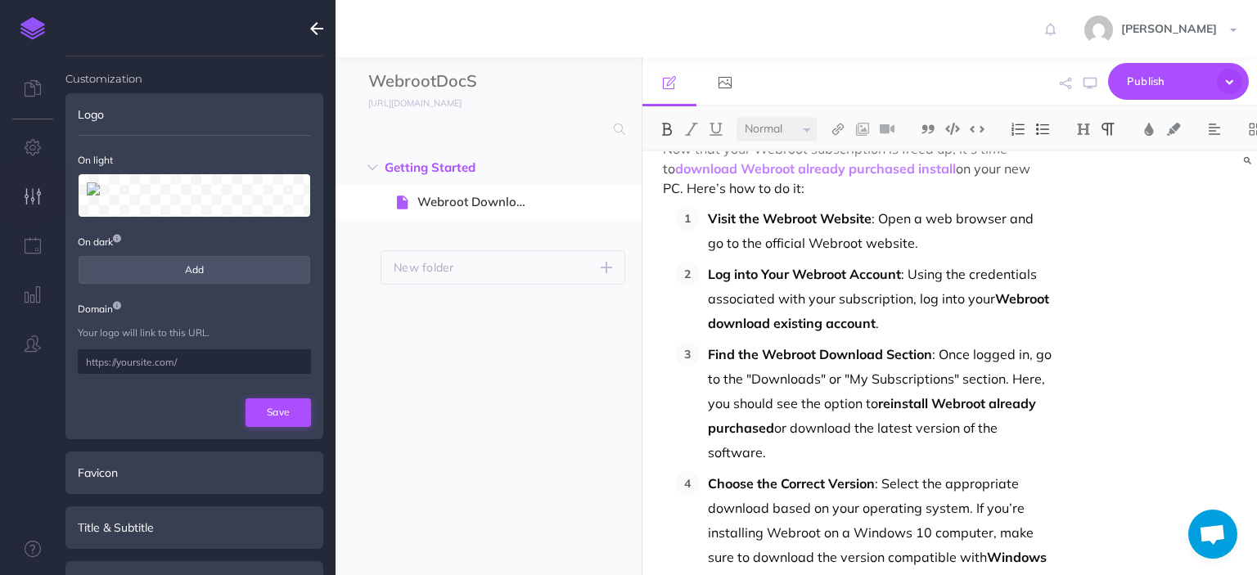
click at [286, 421] on button "Save" at bounding box center [277, 413] width 65 height 28
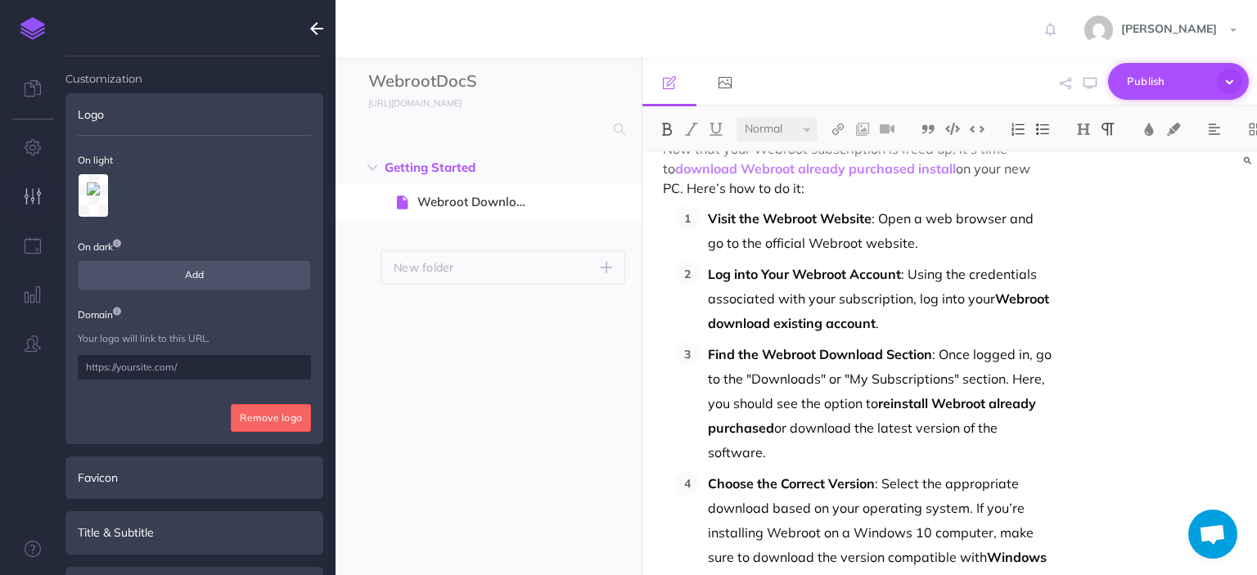
click at [1159, 84] on span "Publish" at bounding box center [1168, 81] width 82 height 25
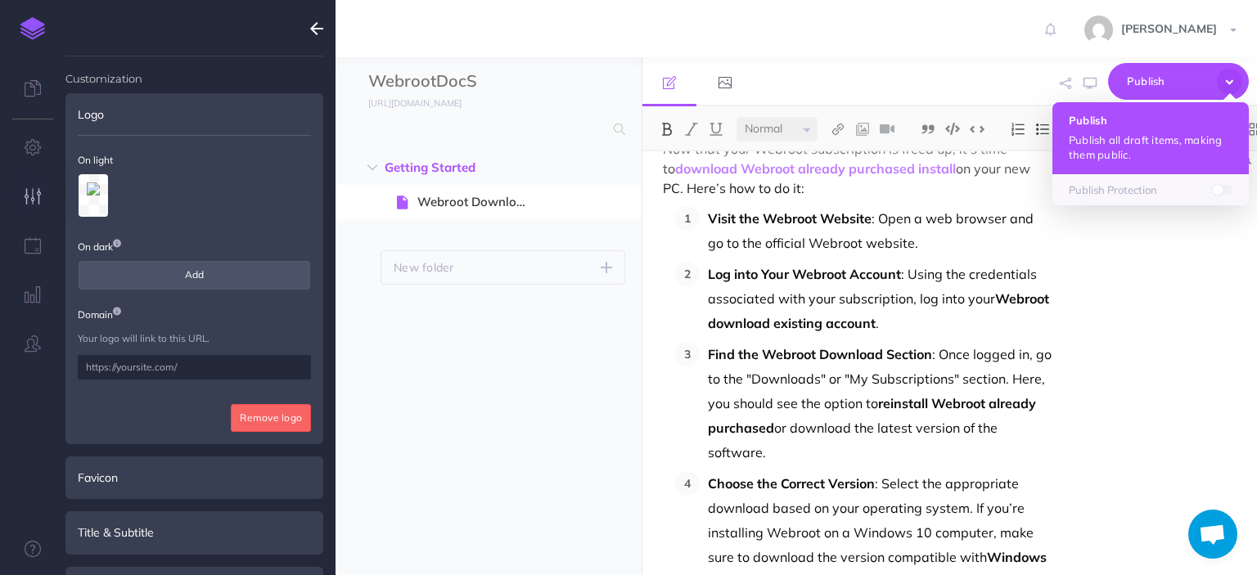
click at [1122, 114] on button "Publish Publish all draft items, making them public." at bounding box center [1150, 138] width 196 height 72
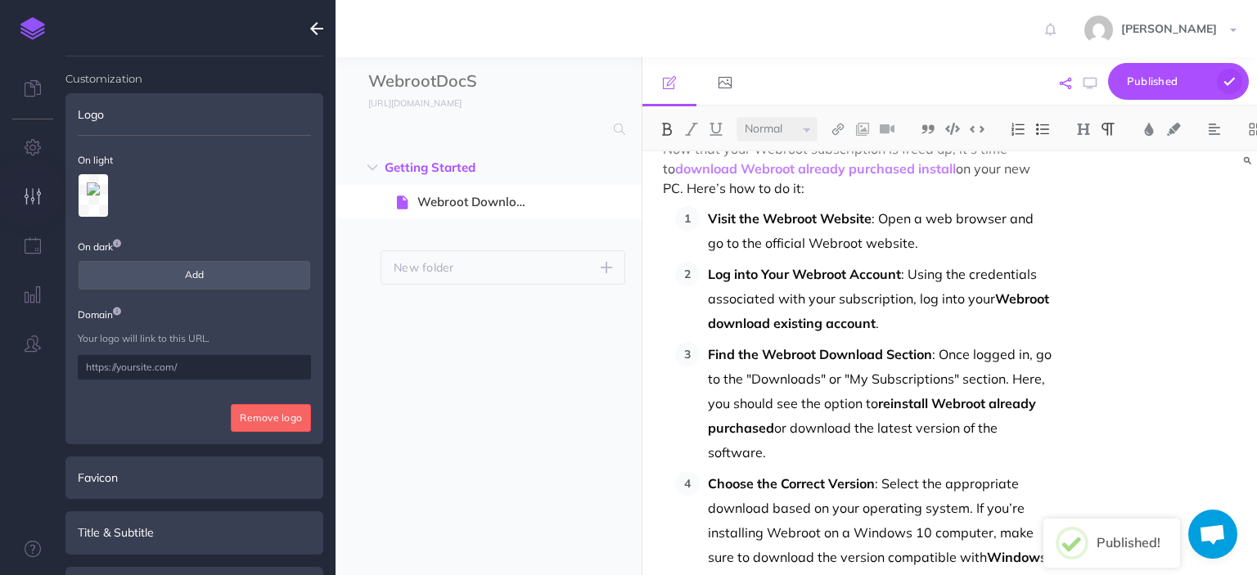
click at [1070, 88] on icon "button" at bounding box center [1065, 83] width 11 height 11
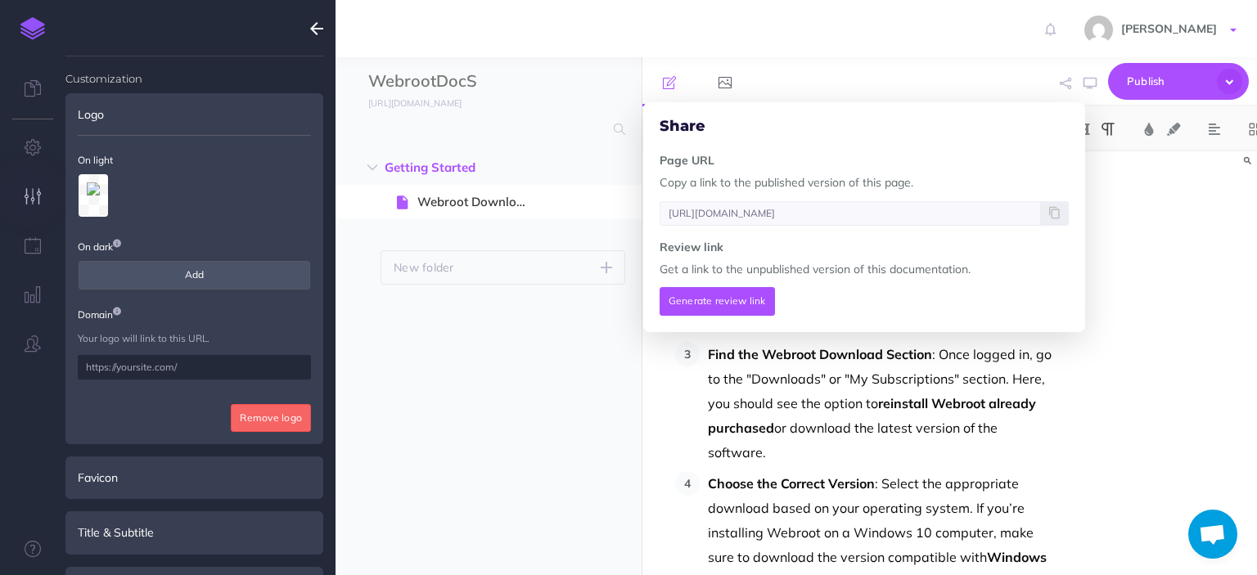
click at [1228, 27] on link "[PERSON_NAME]" at bounding box center [1162, 28] width 189 height 57
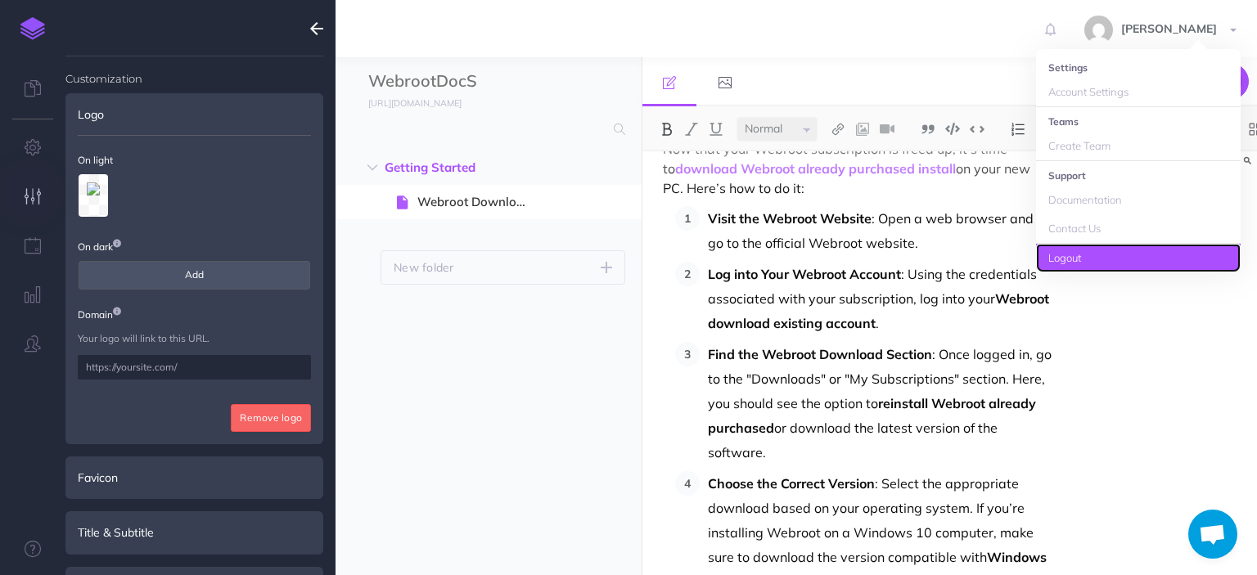
click at [1146, 254] on link "Logout" at bounding box center [1138, 258] width 205 height 29
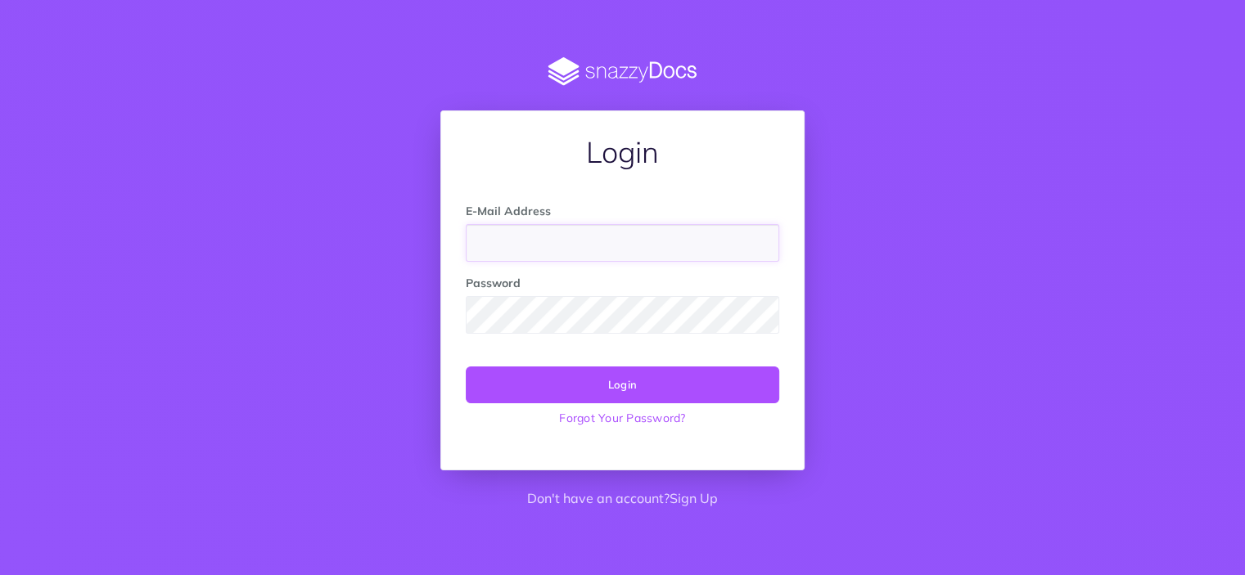
paste input "marshall8562@gmail.com"
type input "marshall8562@gmail.com"
click at [707, 385] on button "Login" at bounding box center [622, 385] width 313 height 36
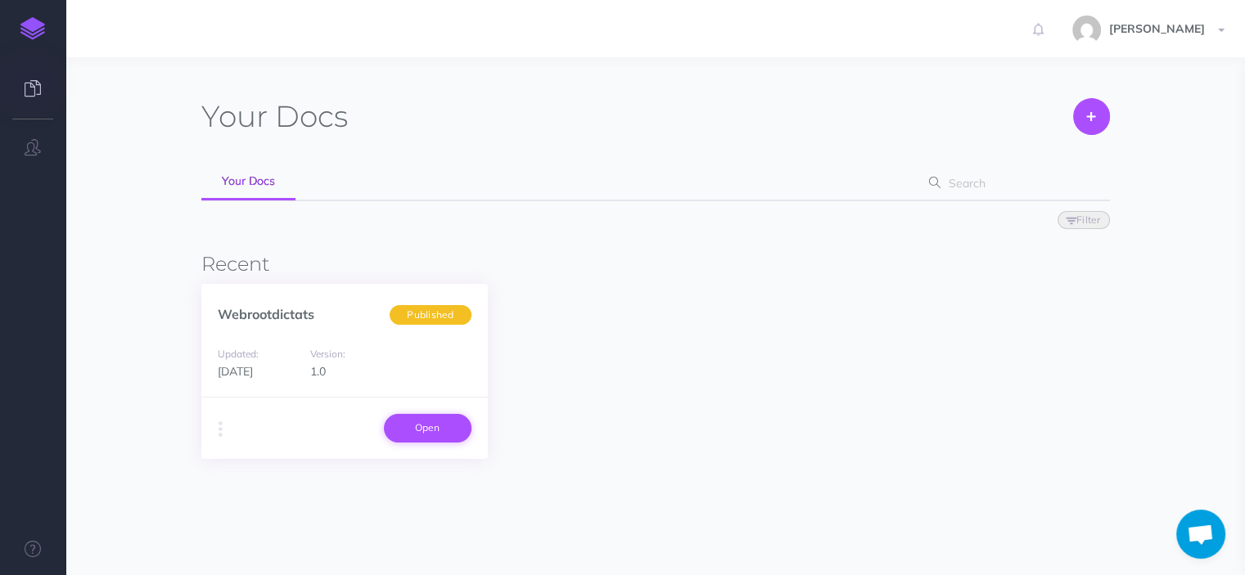
click at [443, 427] on link "Open" at bounding box center [428, 428] width 88 height 28
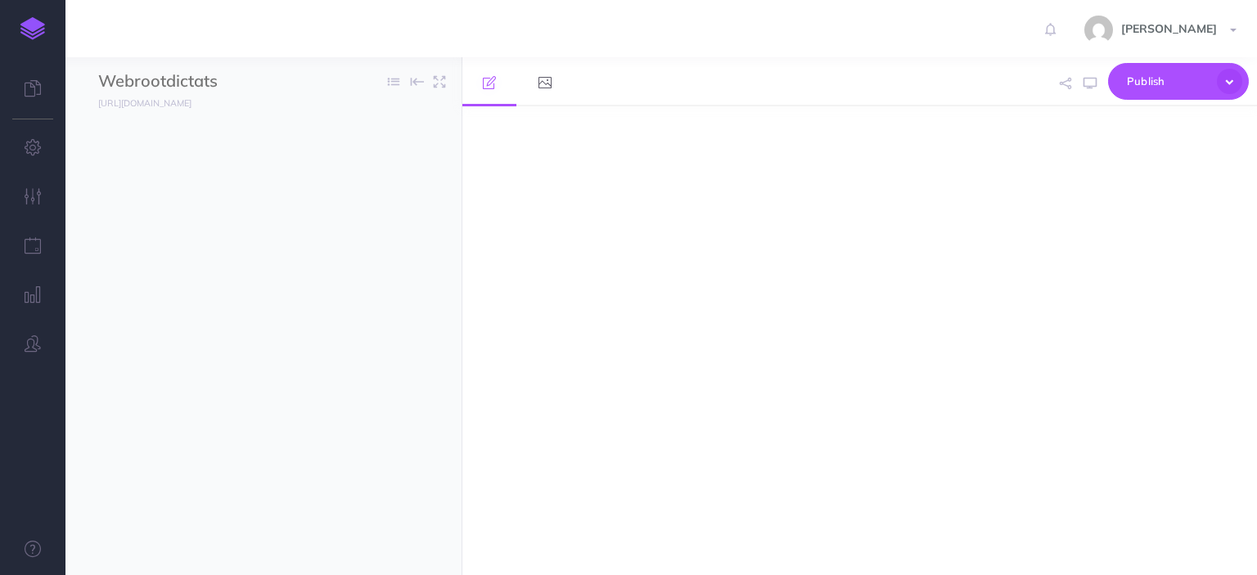
select select "null"
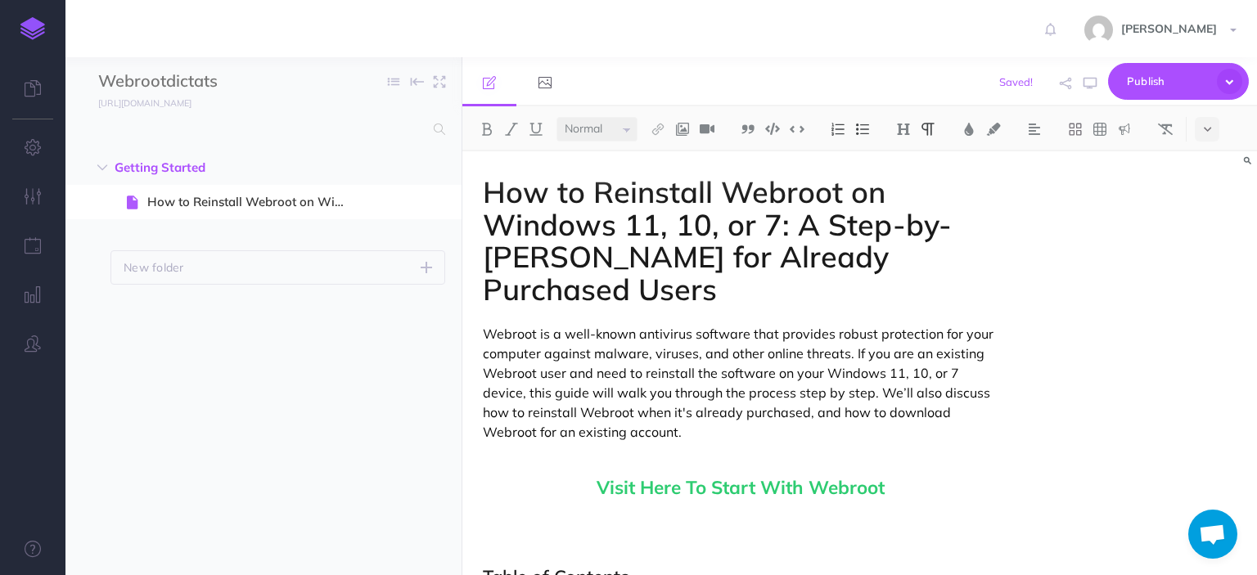
click at [663, 433] on p "Webroot is a well-known antivirus software that provides robust protection for …" at bounding box center [740, 383] width 515 height 118
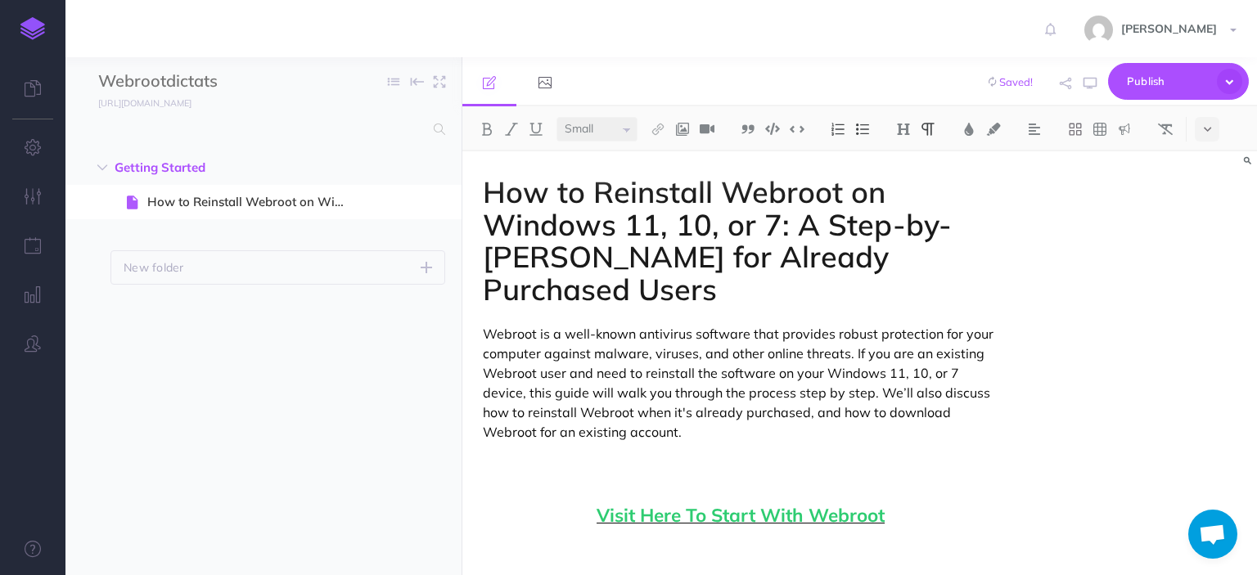
click at [919, 520] on span "Visit Here To Start With Webroot" at bounding box center [740, 516] width 515 height 21
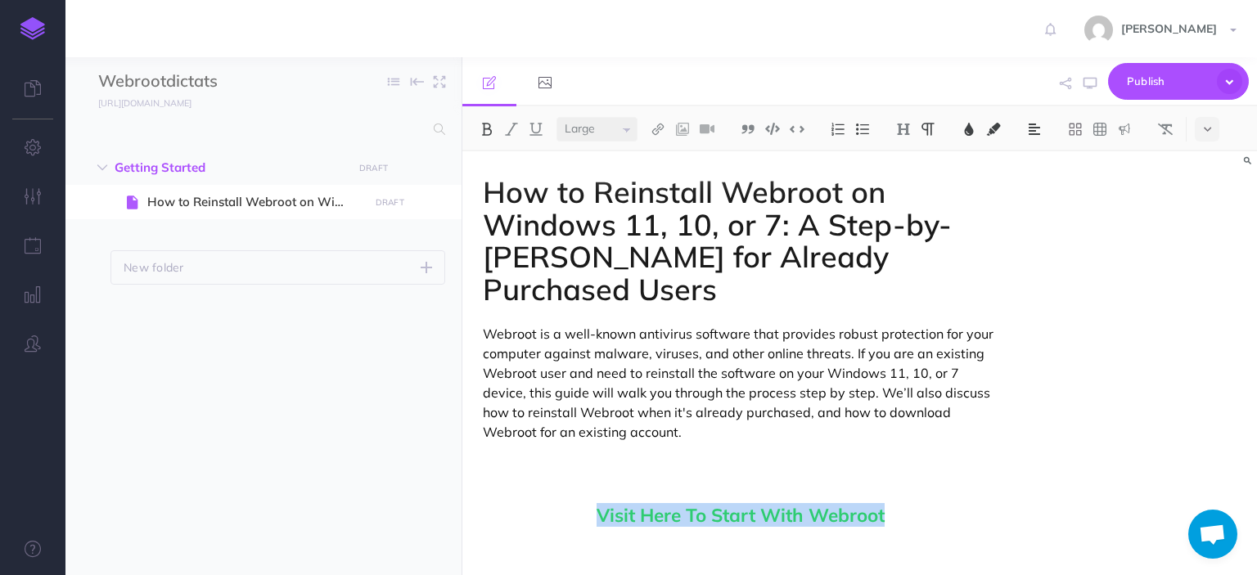
drag, startPoint x: 932, startPoint y: 520, endPoint x: 557, endPoint y: 503, distance: 375.2
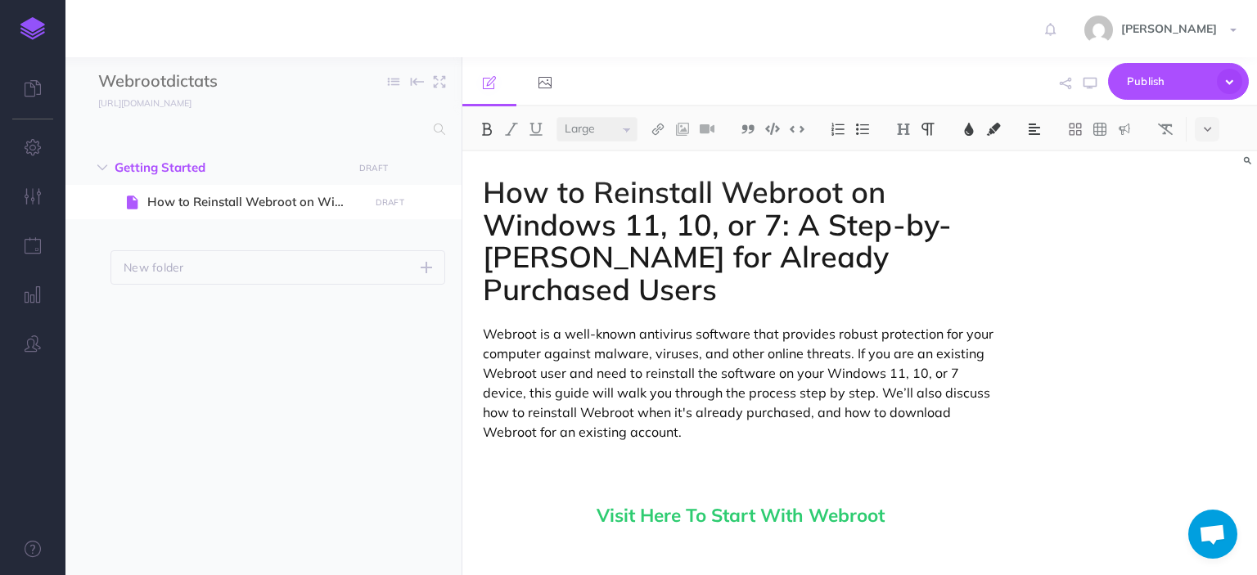
select select "null"
drag, startPoint x: 840, startPoint y: 415, endPoint x: 956, endPoint y: 422, distance: 115.6
click at [956, 422] on p "Webroot is a well-known antivirus software that provides robust protection for …" at bounding box center [740, 383] width 515 height 118
drag, startPoint x: 954, startPoint y: 414, endPoint x: 841, endPoint y: 408, distance: 113.1
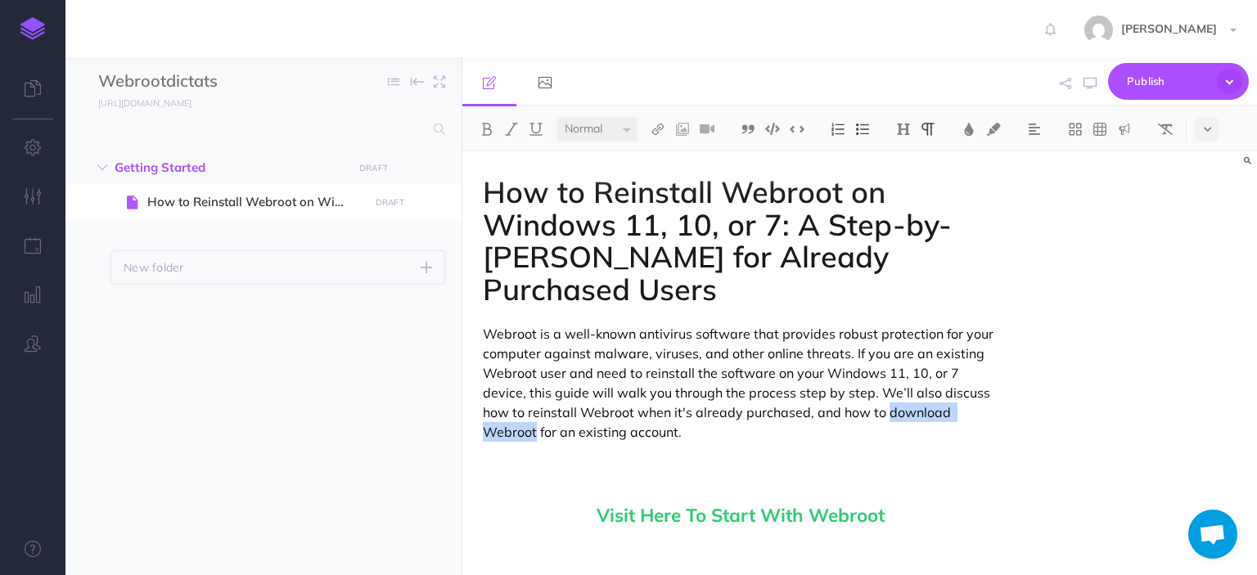
click at [841, 408] on p "Webroot is a well-known antivirus software that provides robust protection for …" at bounding box center [740, 383] width 515 height 118
click at [659, 130] on img at bounding box center [658, 129] width 15 height 13
click at [865, 353] on p "Webroot is a well-known antivirus software that provides robust protection for …" at bounding box center [740, 383] width 515 height 118
click at [655, 125] on img at bounding box center [658, 129] width 15 height 13
click at [655, 155] on icon at bounding box center [657, 157] width 13 height 11
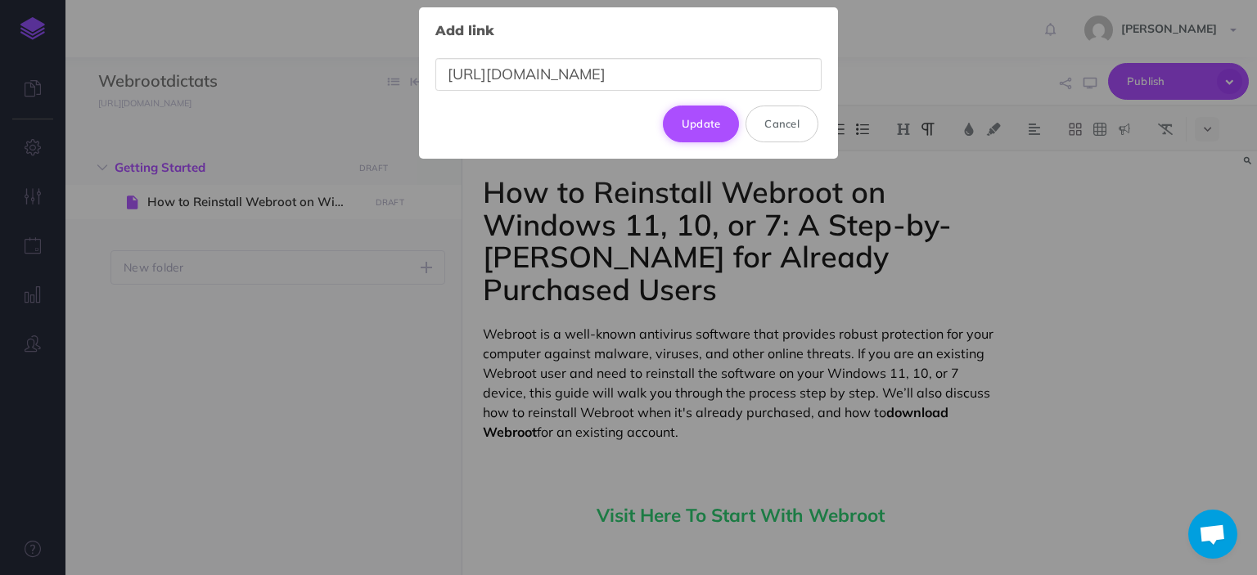
type input "[URL][DOMAIN_NAME]"
click at [691, 131] on button "Update" at bounding box center [701, 124] width 77 height 36
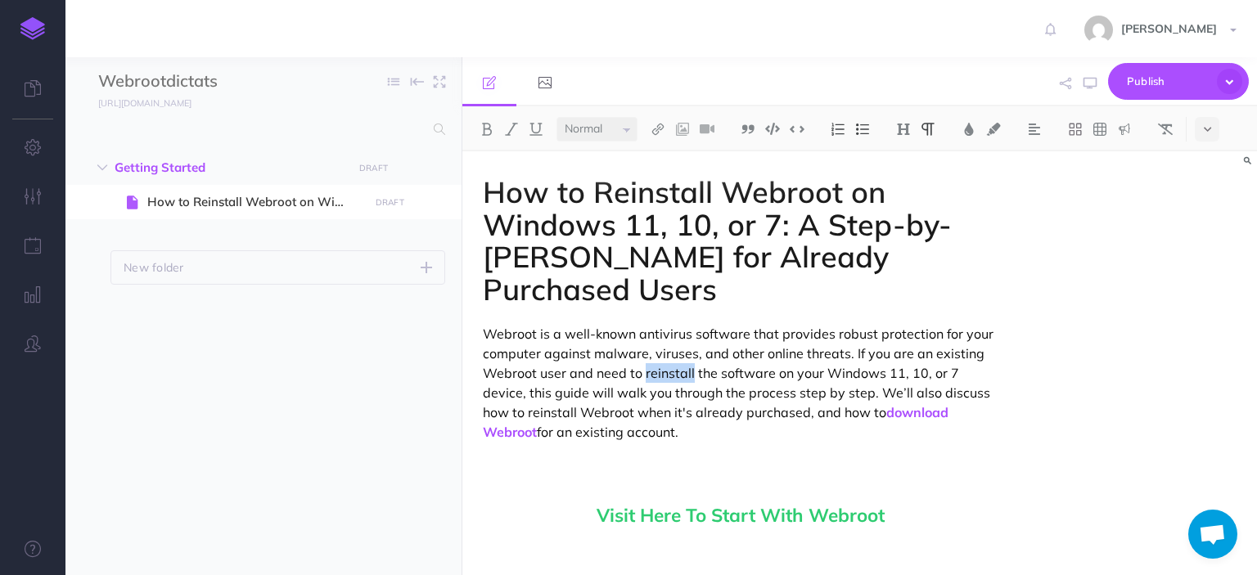
drag, startPoint x: 691, startPoint y: 372, endPoint x: 646, endPoint y: 369, distance: 45.9
click at [646, 369] on p "Webroot is a well-known antivirus software that provides robust protection for …" at bounding box center [740, 383] width 515 height 118
click at [652, 126] on img at bounding box center [658, 129] width 15 height 13
click at [659, 152] on icon at bounding box center [657, 157] width 13 height 11
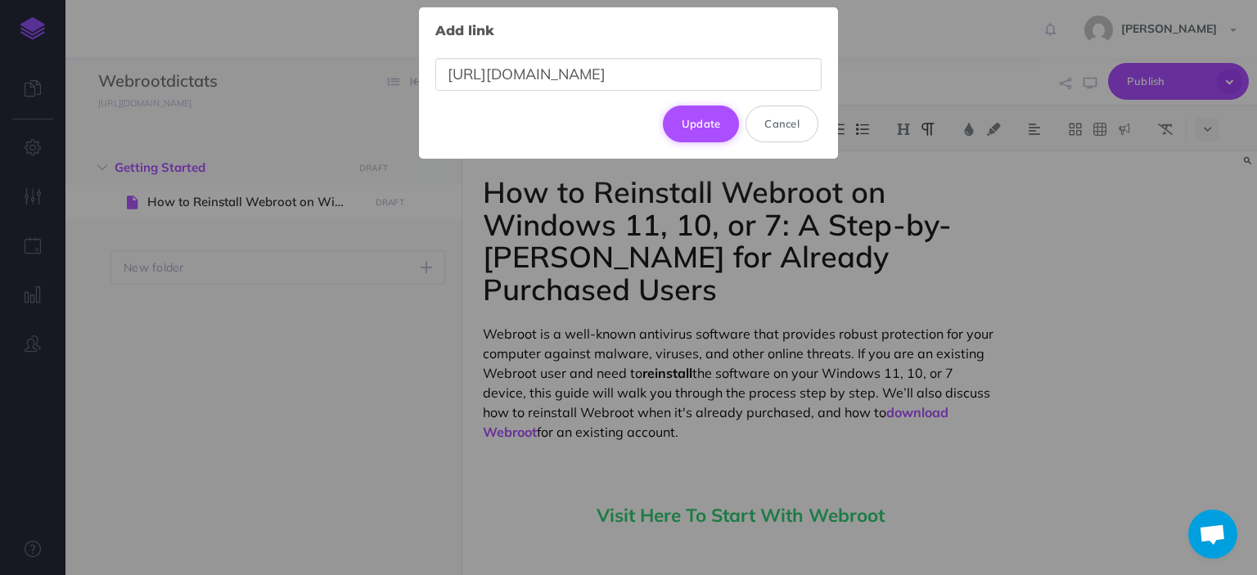
type input "[URL][DOMAIN_NAME]"
click at [692, 128] on button "Update" at bounding box center [701, 124] width 77 height 36
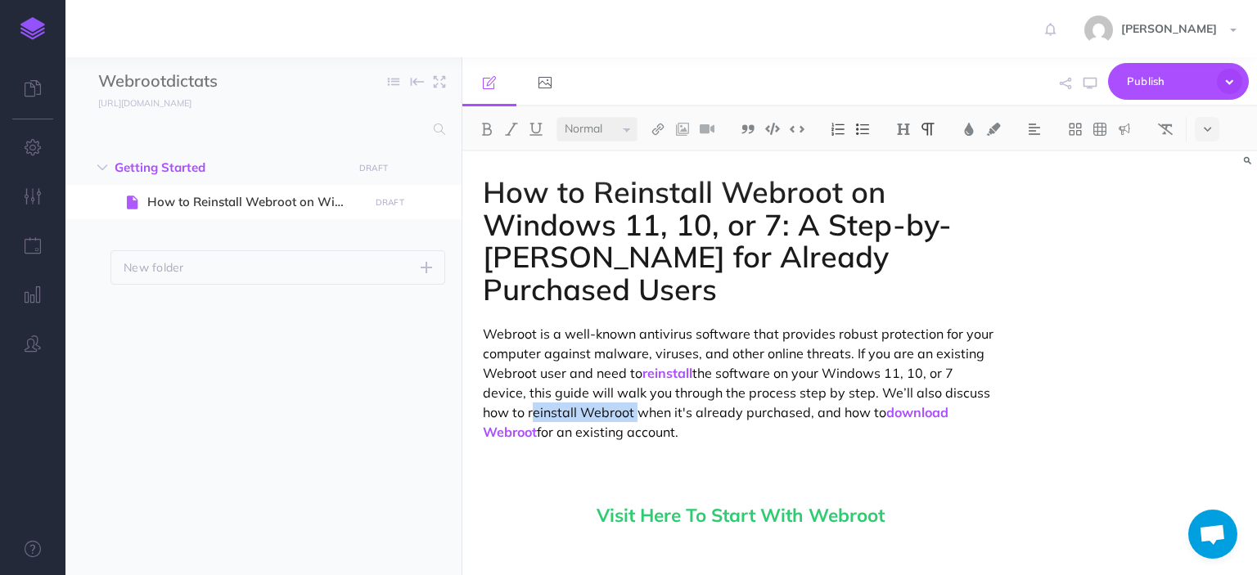
drag, startPoint x: 632, startPoint y: 412, endPoint x: 529, endPoint y: 412, distance: 103.1
click at [529, 412] on p "Webroot is a well-known antivirus software that provides robust protection for …" at bounding box center [740, 383] width 515 height 118
click at [658, 130] on img at bounding box center [658, 129] width 15 height 13
click at [659, 153] on icon at bounding box center [657, 157] width 13 height 11
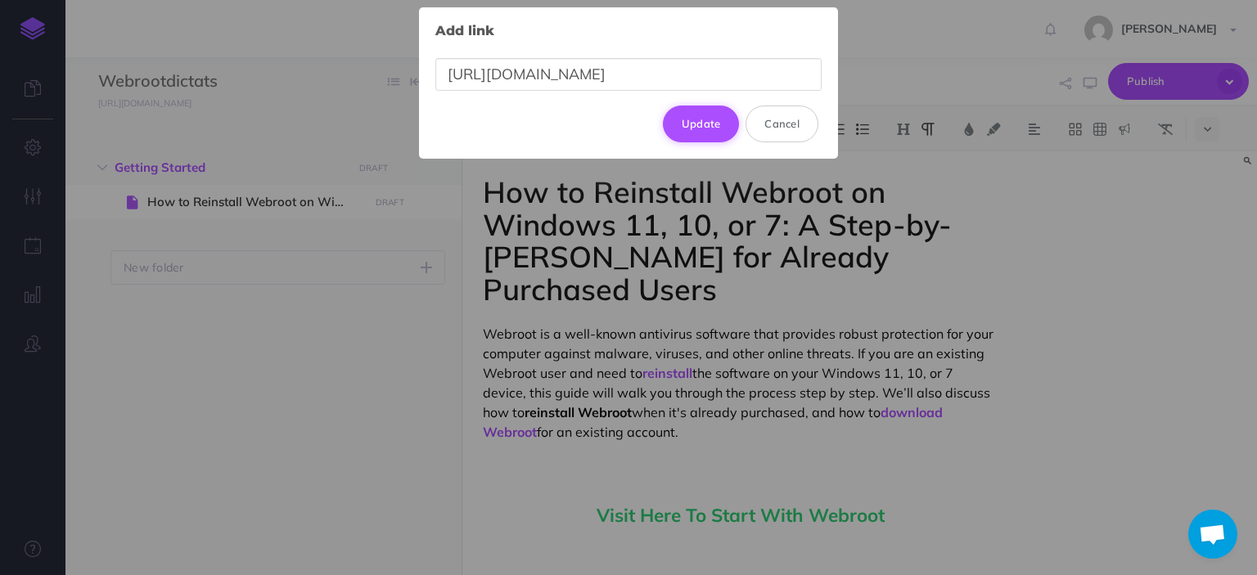
type input "[URL][DOMAIN_NAME]"
click at [687, 128] on button "Update" at bounding box center [701, 124] width 77 height 36
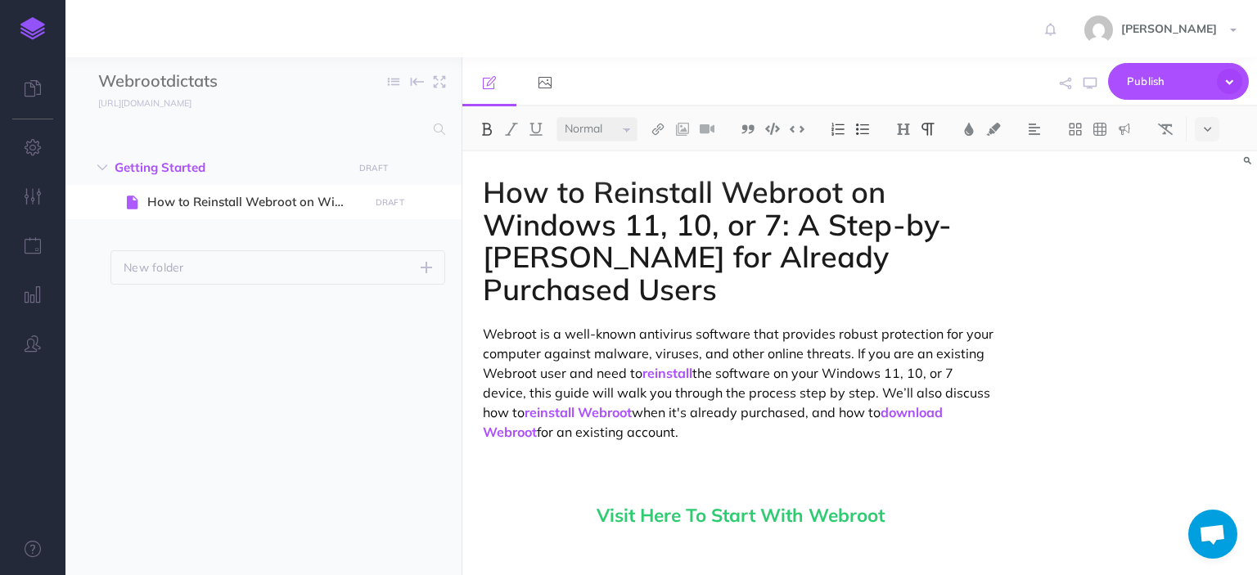
click at [1155, 324] on div "How to Reinstall Webroot on Windows 11, 10, or 7: A Step-by-Step Guide for Alre…" at bounding box center [859, 363] width 795 height 424
click at [1226, 275] on div "How to Reinstall Webroot on Windows 11, 10, or 7: A Step-by-Step Guide for Alre…" at bounding box center [859, 363] width 795 height 424
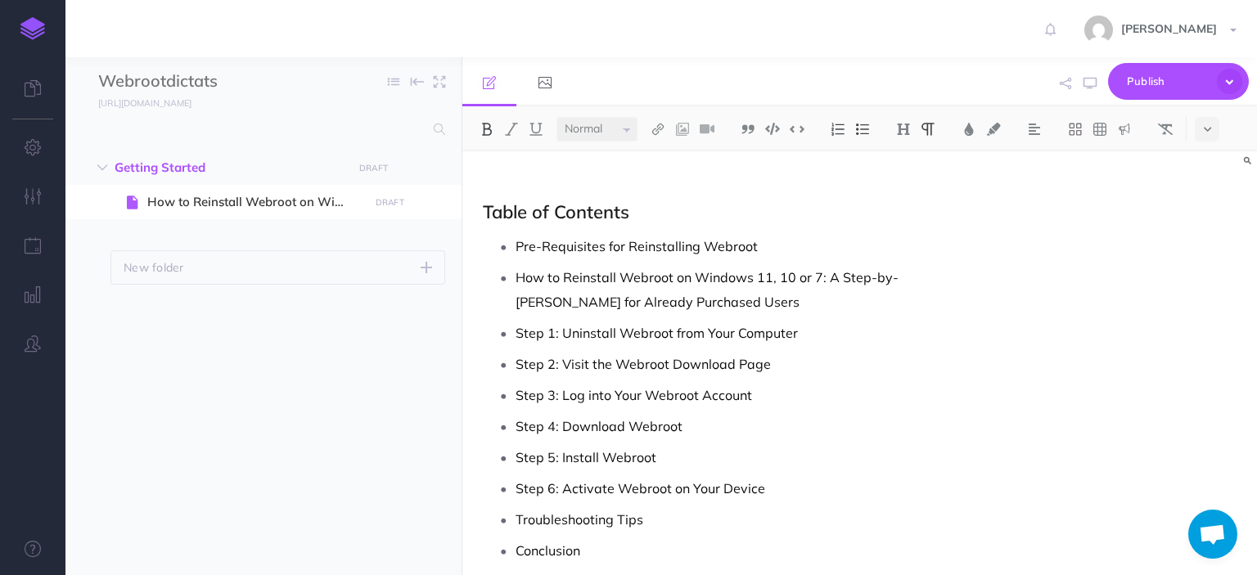
scroll to position [426, 0]
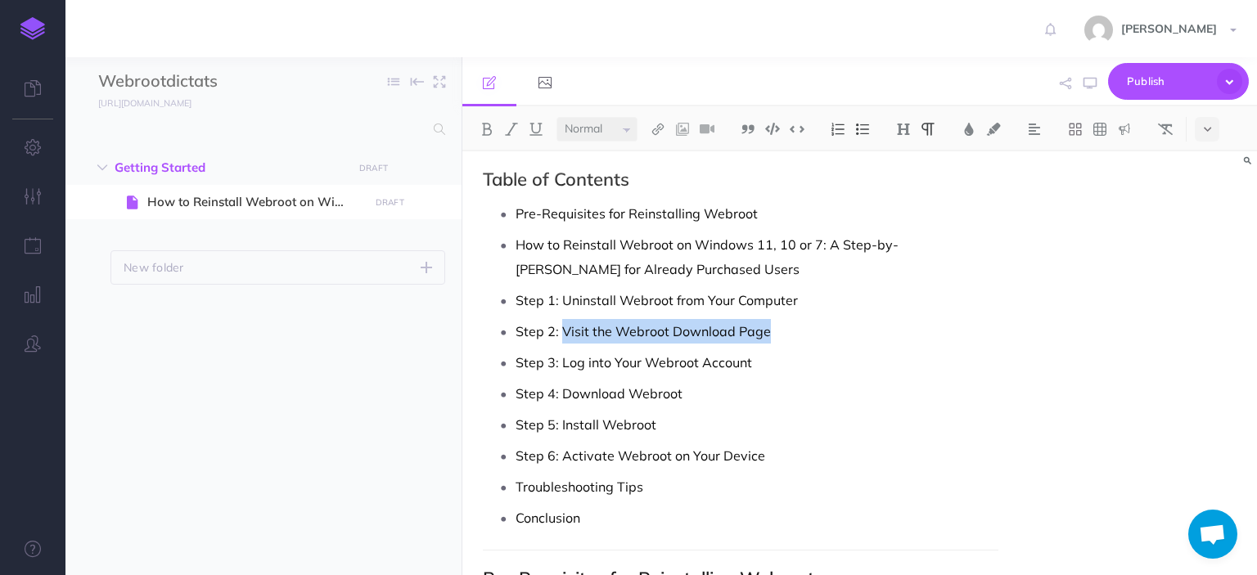
drag, startPoint x: 777, startPoint y: 331, endPoint x: 564, endPoint y: 329, distance: 212.8
click at [564, 329] on p "Step 2: Visit the Webroot Download Page" at bounding box center [757, 331] width 482 height 25
click at [655, 125] on img at bounding box center [658, 129] width 15 height 13
click at [656, 152] on icon at bounding box center [657, 157] width 13 height 11
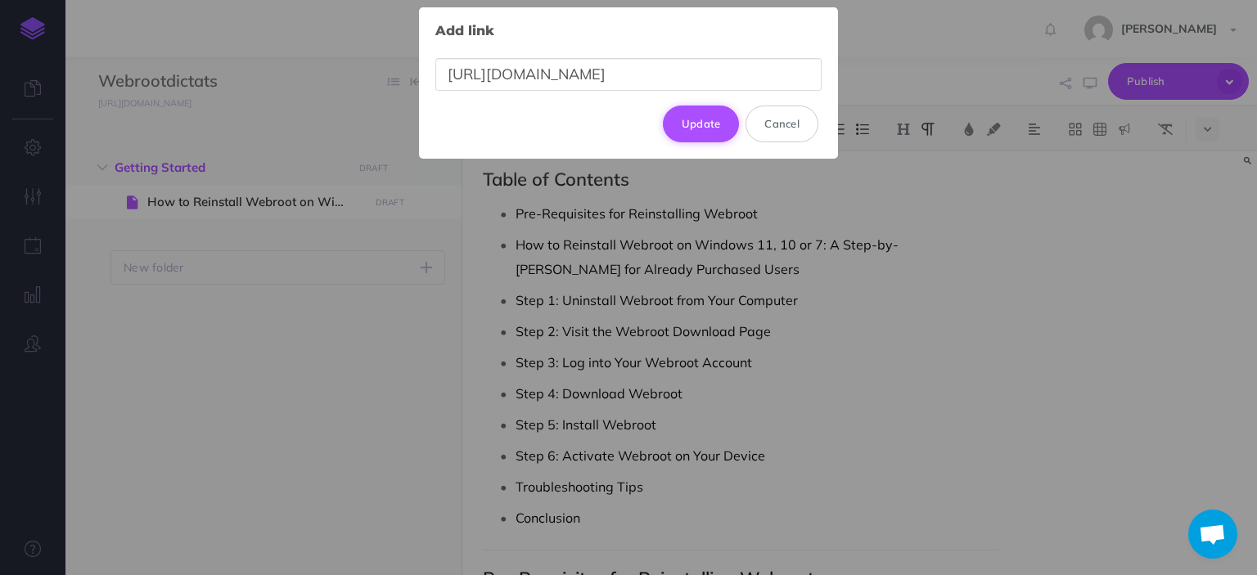
type input "[URL][DOMAIN_NAME]"
click at [686, 133] on button "Update" at bounding box center [701, 124] width 77 height 36
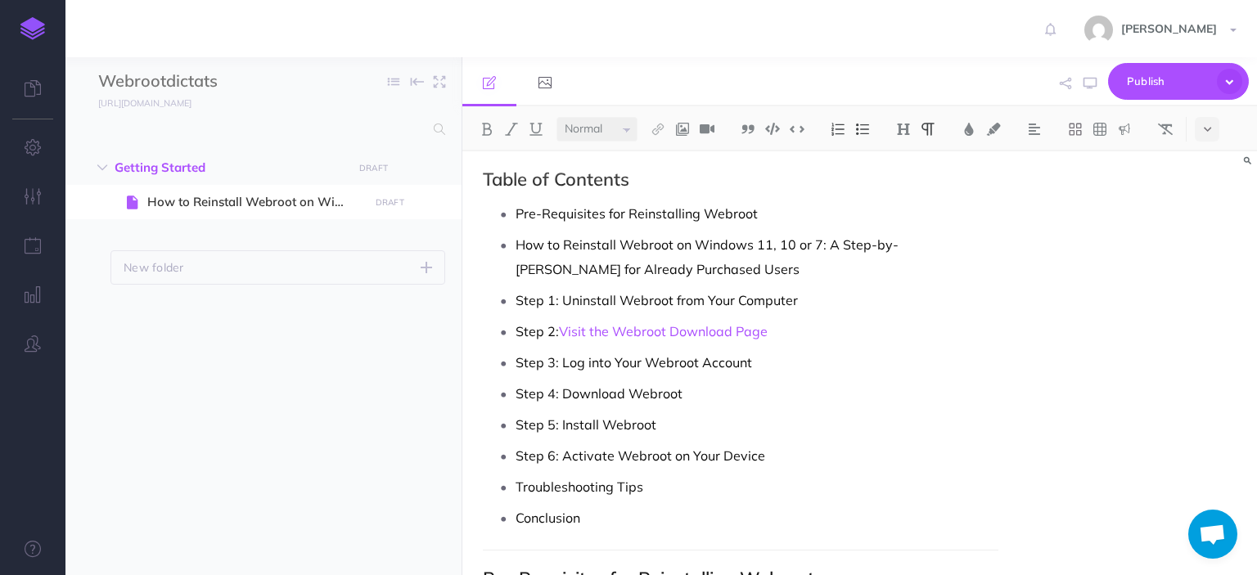
click at [957, 414] on p "Step 5: Install Webroot" at bounding box center [757, 424] width 482 height 25
drag, startPoint x: 670, startPoint y: 426, endPoint x: 561, endPoint y: 422, distance: 108.9
click at [561, 422] on p "Step 5: Install Webroot" at bounding box center [757, 424] width 482 height 25
click at [660, 124] on img at bounding box center [658, 129] width 15 height 13
click at [655, 153] on icon at bounding box center [657, 157] width 13 height 11
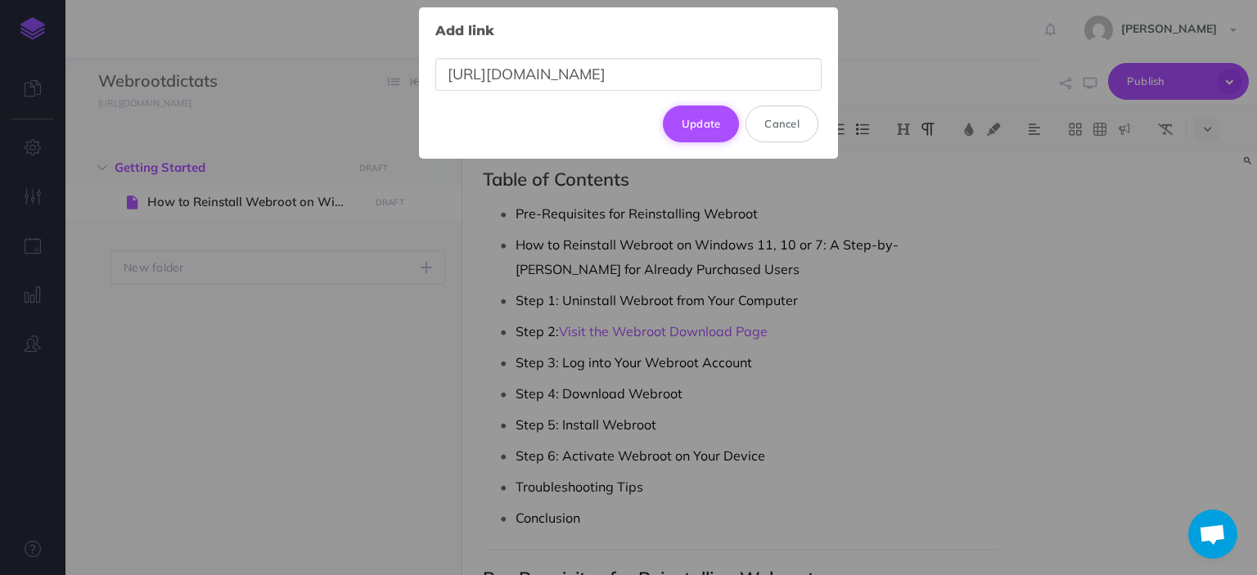
type input "[URL][DOMAIN_NAME]"
click at [687, 132] on button "Update" at bounding box center [701, 124] width 77 height 36
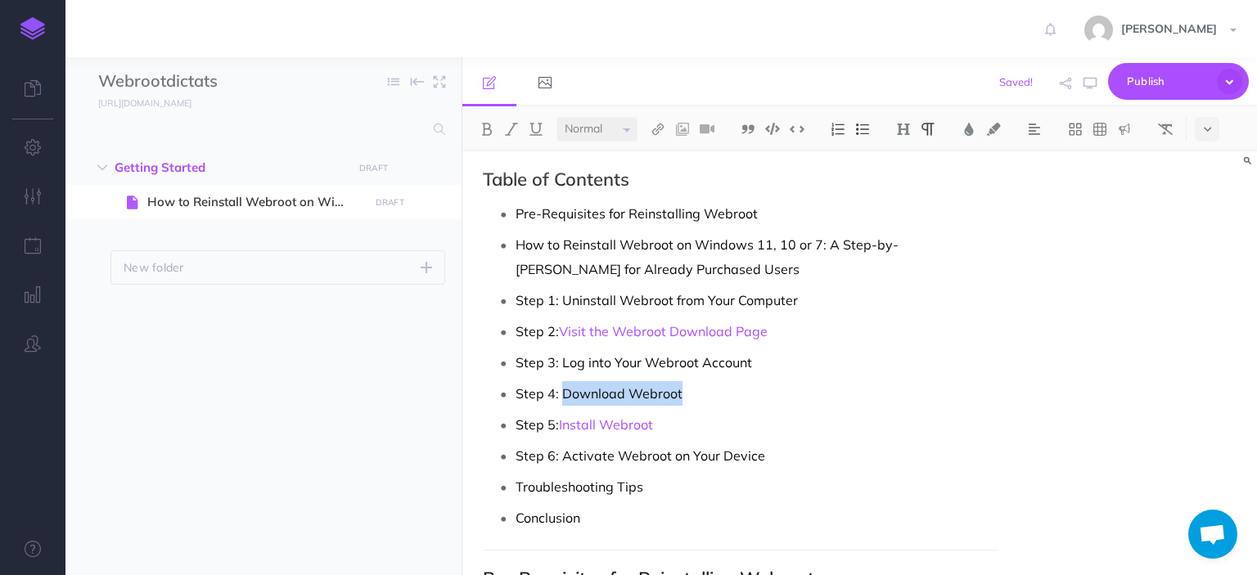
drag, startPoint x: 686, startPoint y: 399, endPoint x: 562, endPoint y: 396, distance: 123.6
click at [562, 396] on p "Step 4: Download Webroot" at bounding box center [757, 393] width 482 height 25
click at [660, 130] on img at bounding box center [658, 129] width 15 height 13
click at [659, 153] on icon at bounding box center [657, 157] width 13 height 11
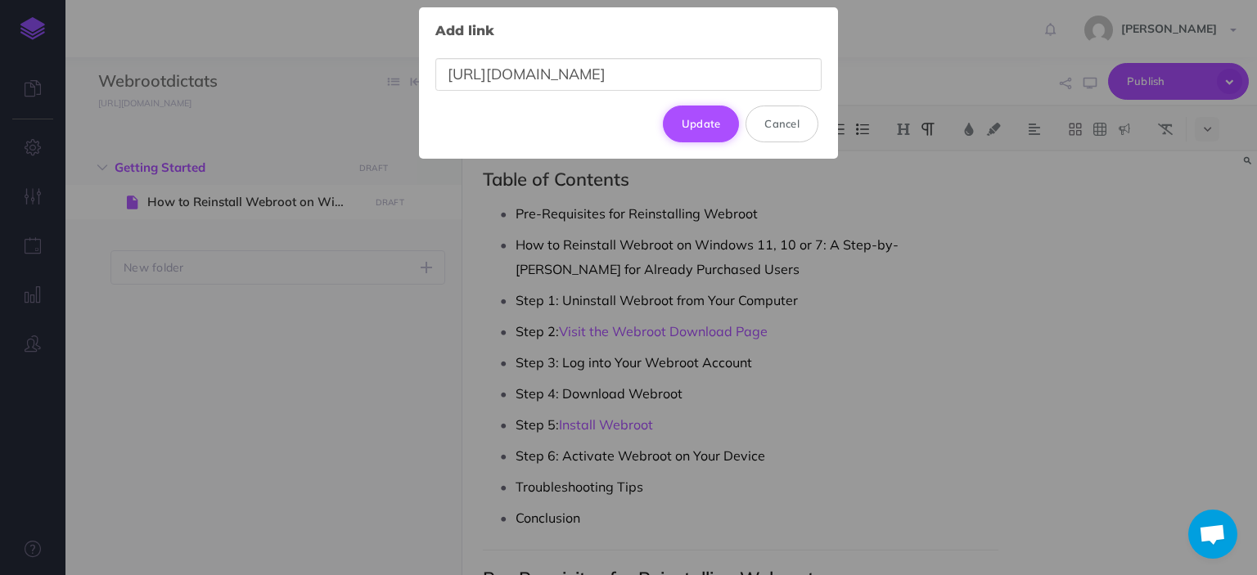
type input "[URL][DOMAIN_NAME]"
click at [679, 124] on button "Update" at bounding box center [701, 124] width 77 height 36
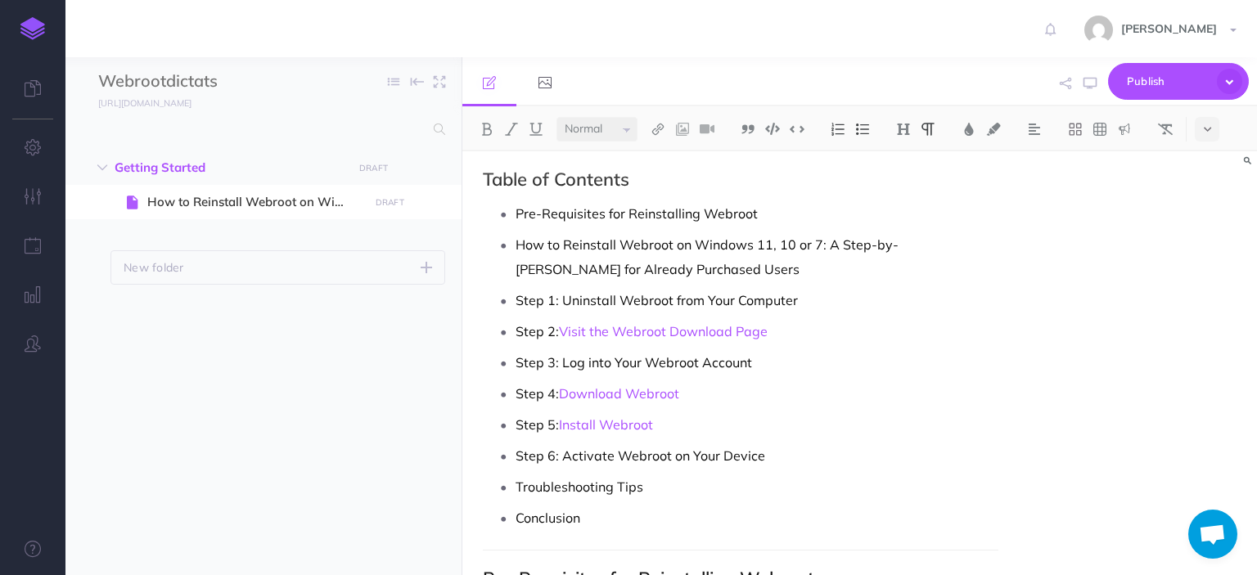
click at [1080, 332] on div "How to Reinstall Webroot on Windows 11, 10, or 7: A Step-by-Step Guide for Alre…" at bounding box center [859, 363] width 795 height 424
click at [1214, 231] on div "How to Reinstall Webroot on Windows 11, 10, or 7: A Step-by-Step Guide for Alre…" at bounding box center [859, 363] width 795 height 424
drag, startPoint x: 819, startPoint y: 241, endPoint x: 565, endPoint y: 245, distance: 253.7
click at [565, 245] on p "How to Reinstall Webroot on Windows 11, 10 or 7: A Step-by-Step Guide for Alrea…" at bounding box center [757, 256] width 482 height 49
click at [659, 130] on img at bounding box center [658, 129] width 15 height 13
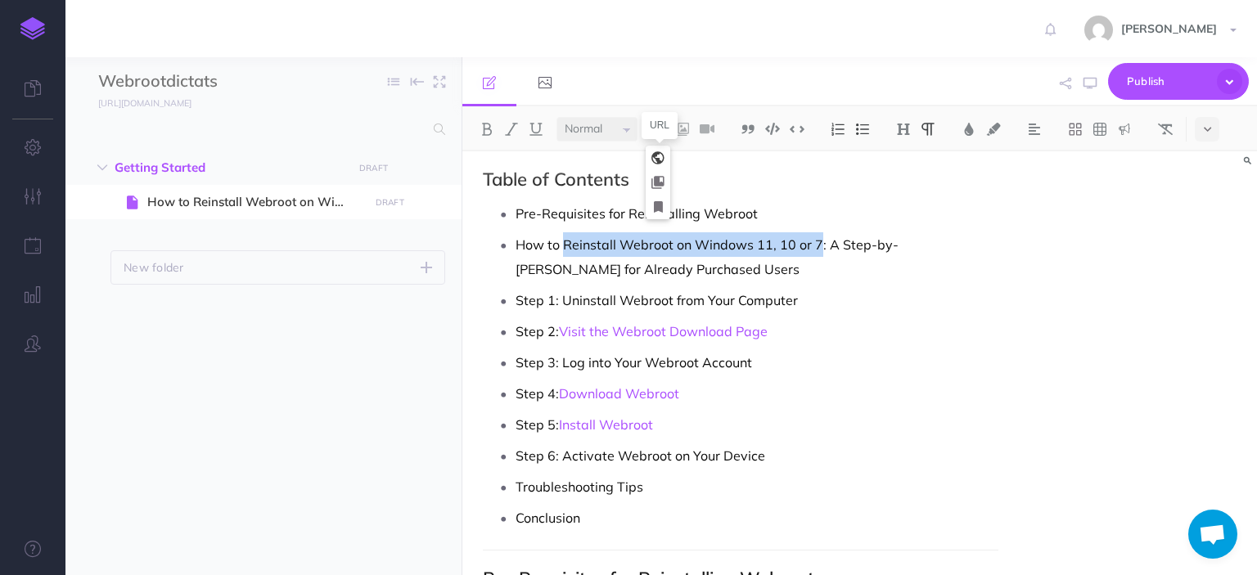
click at [658, 155] on icon at bounding box center [657, 157] width 13 height 11
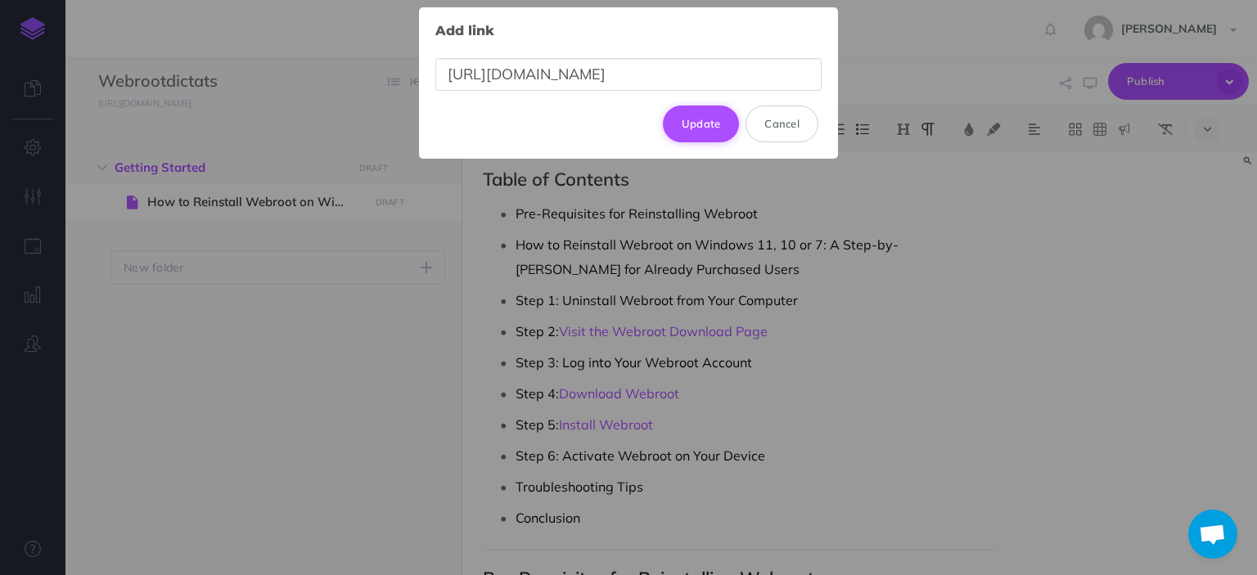
type input "[URL][DOMAIN_NAME]"
click at [709, 122] on button "Update" at bounding box center [701, 124] width 77 height 36
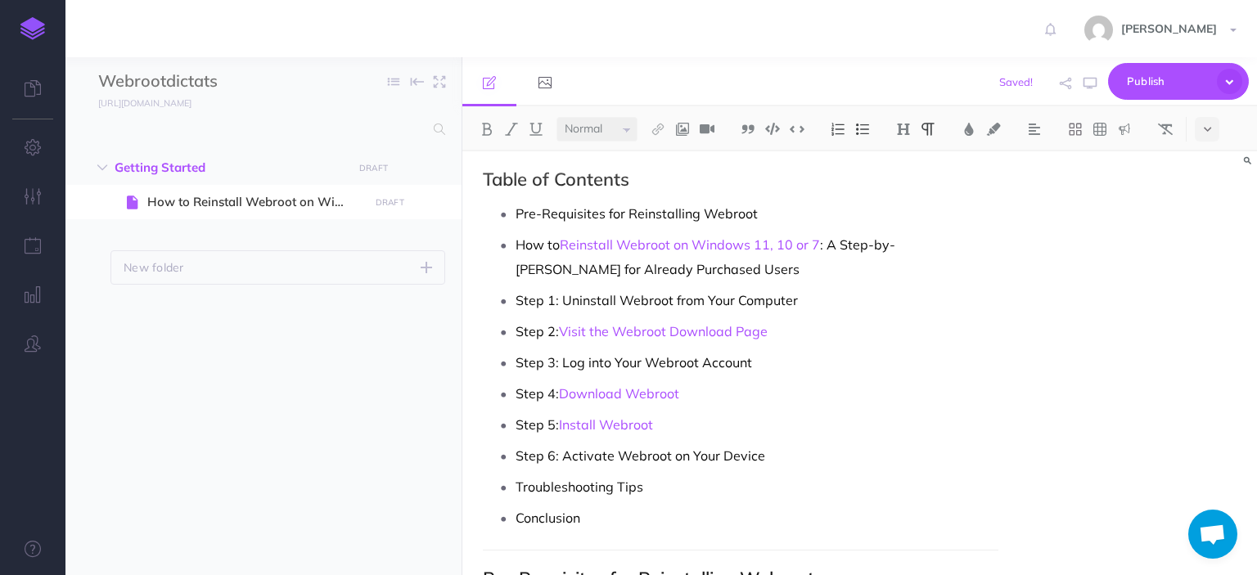
click at [792, 519] on p "Conclusion" at bounding box center [757, 518] width 482 height 25
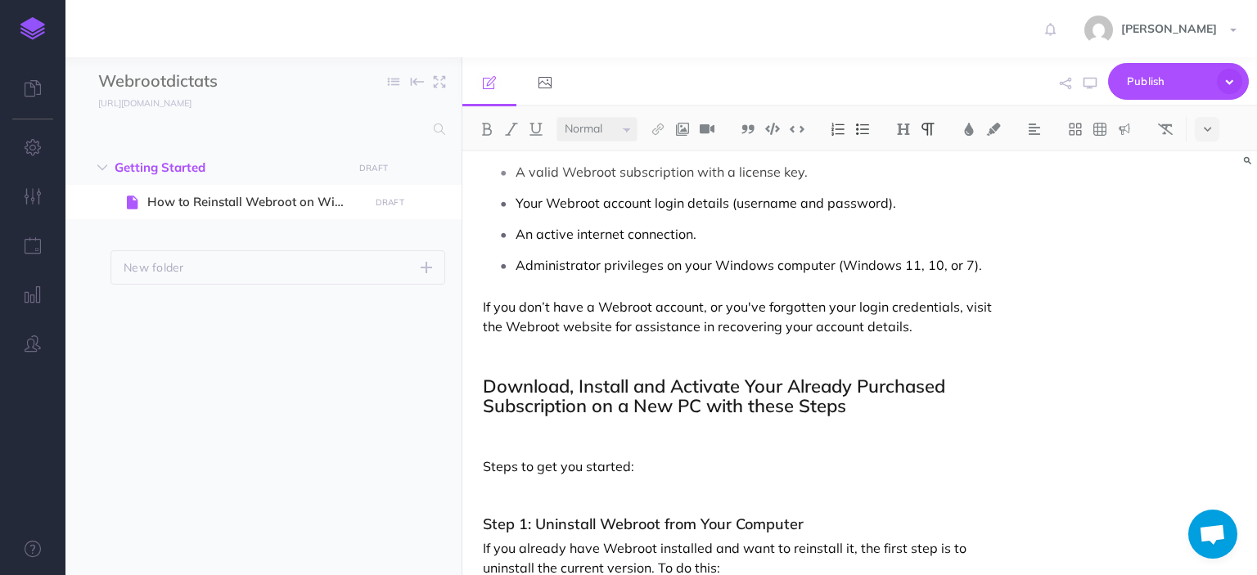
scroll to position [926, 0]
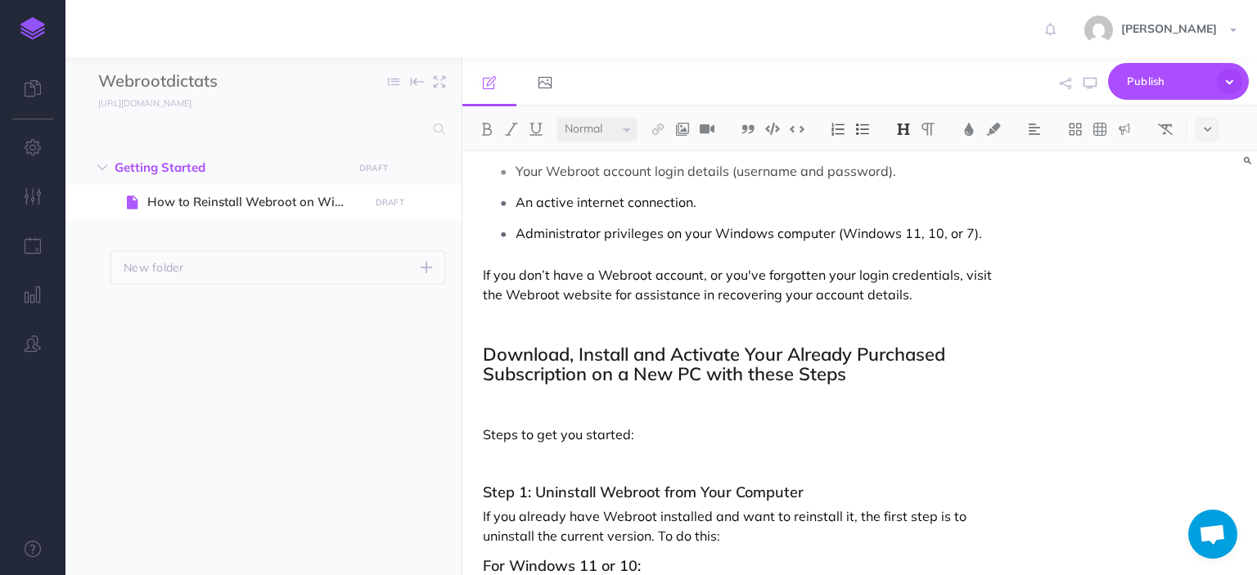
click at [1090, 399] on div "How to Reinstall Webroot on Windows 11, 10, or 7: A Step-by-Step Guide for Alre…" at bounding box center [859, 363] width 795 height 424
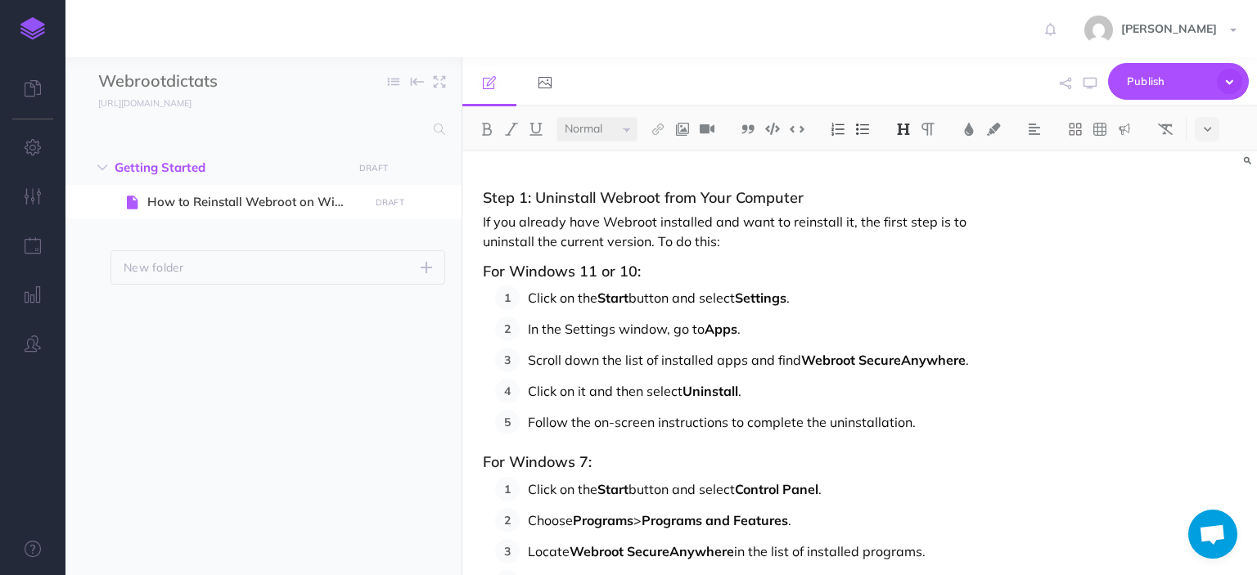
scroll to position [1254, 0]
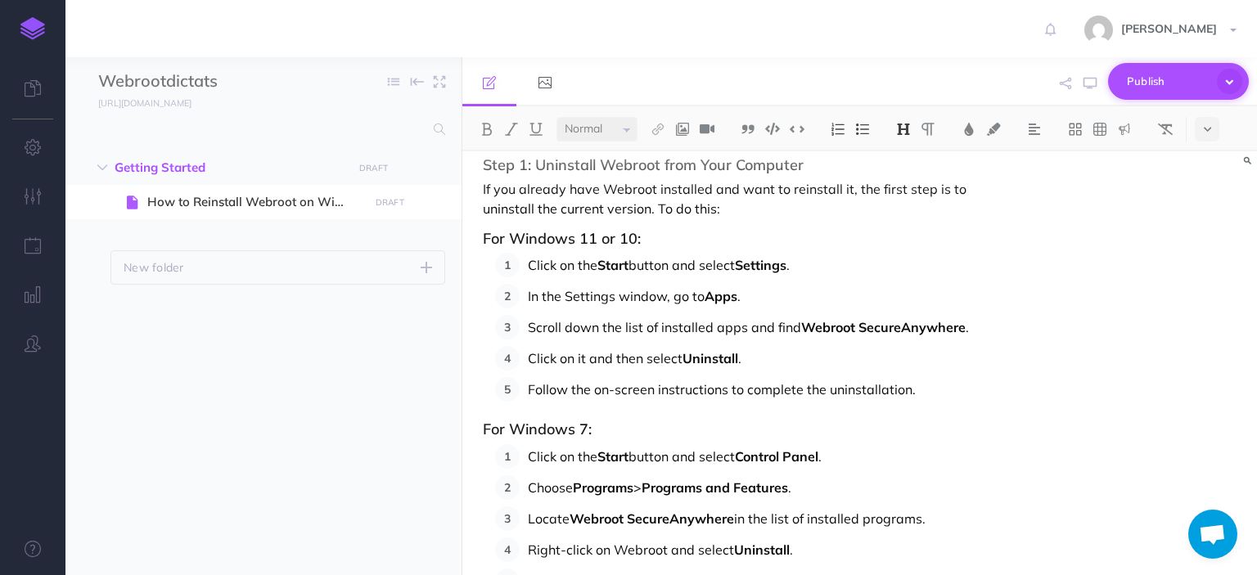
click at [1135, 88] on span "Publish" at bounding box center [1168, 81] width 82 height 25
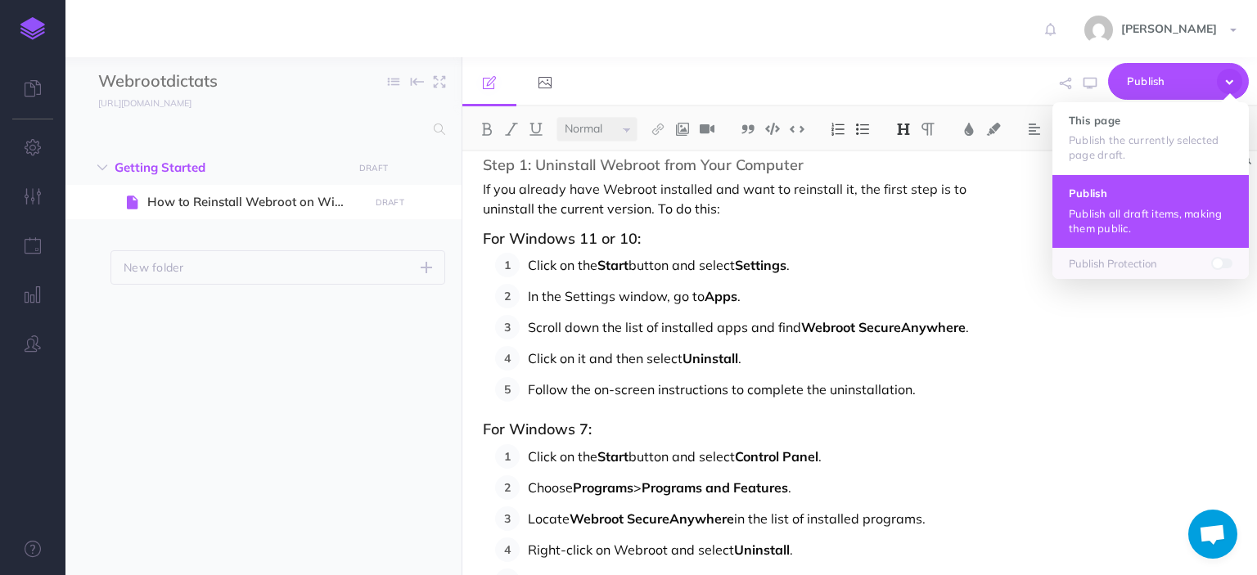
click at [1116, 195] on h4 "Publish" at bounding box center [1151, 192] width 164 height 11
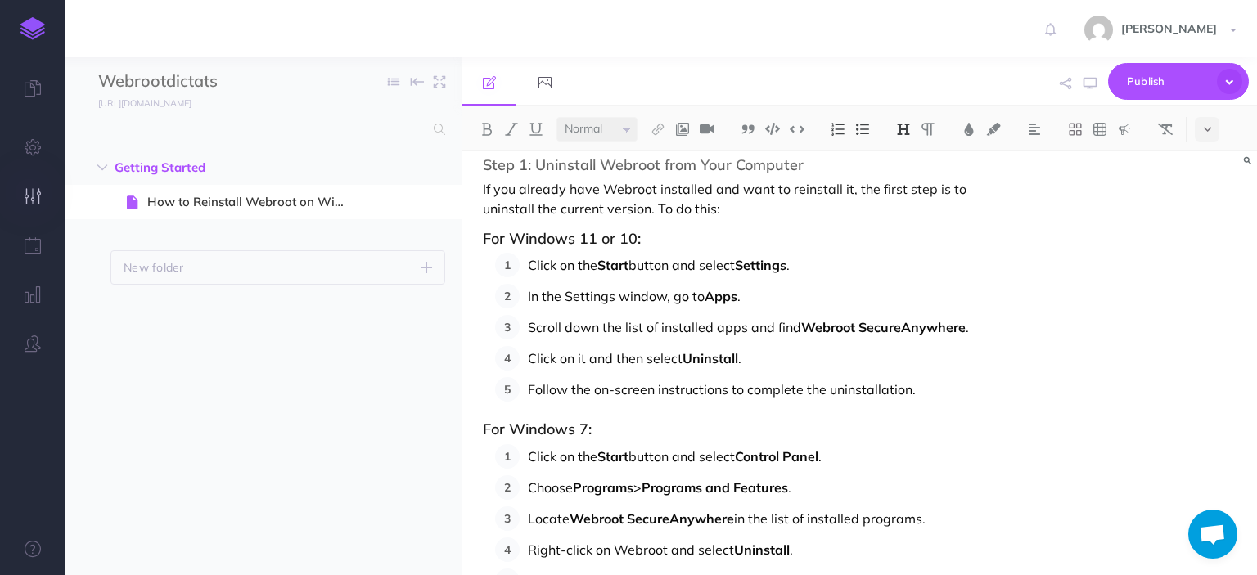
click at [35, 194] on icon "button" at bounding box center [33, 196] width 17 height 16
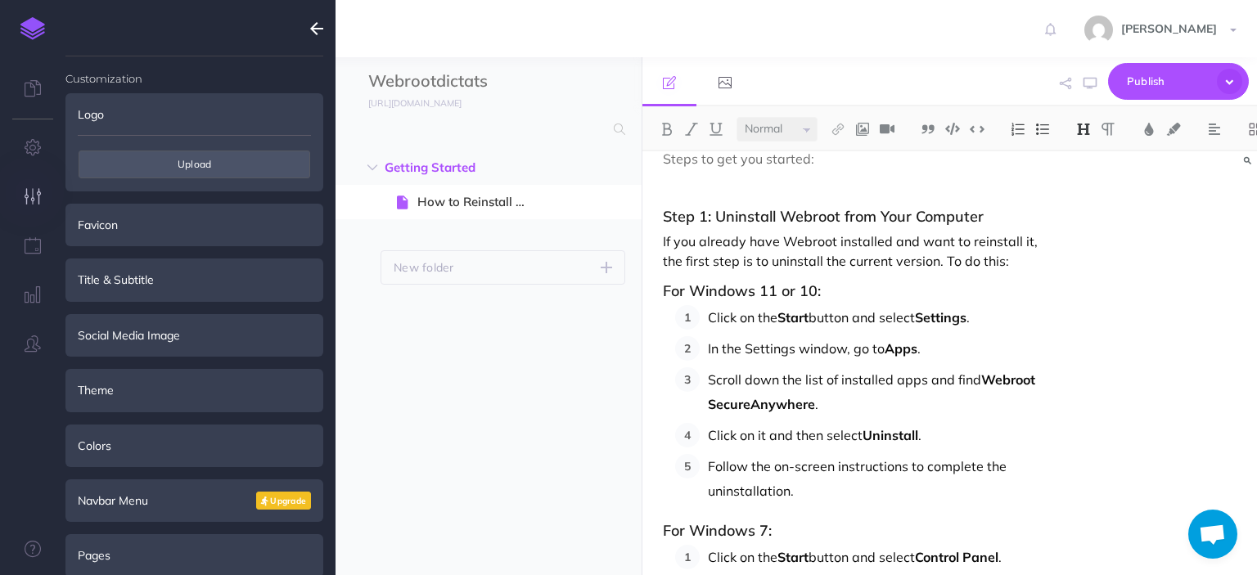
scroll to position [1401, 0]
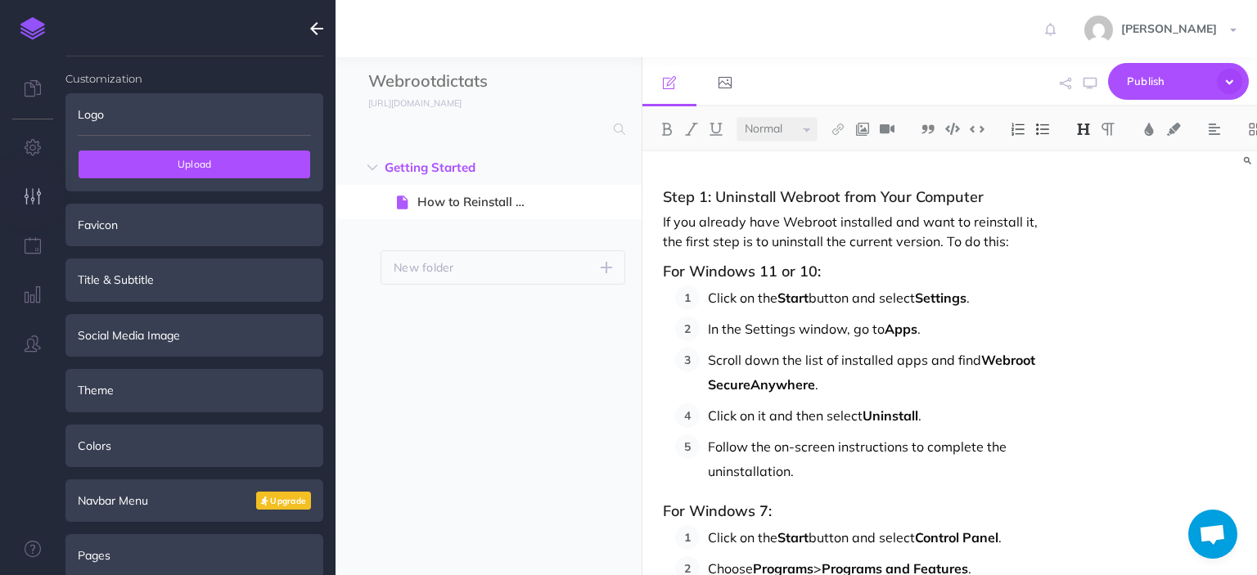
click at [164, 170] on span "Upload" at bounding box center [195, 165] width 232 height 28
type input "C:\fakepath\webroot logo.PNG"
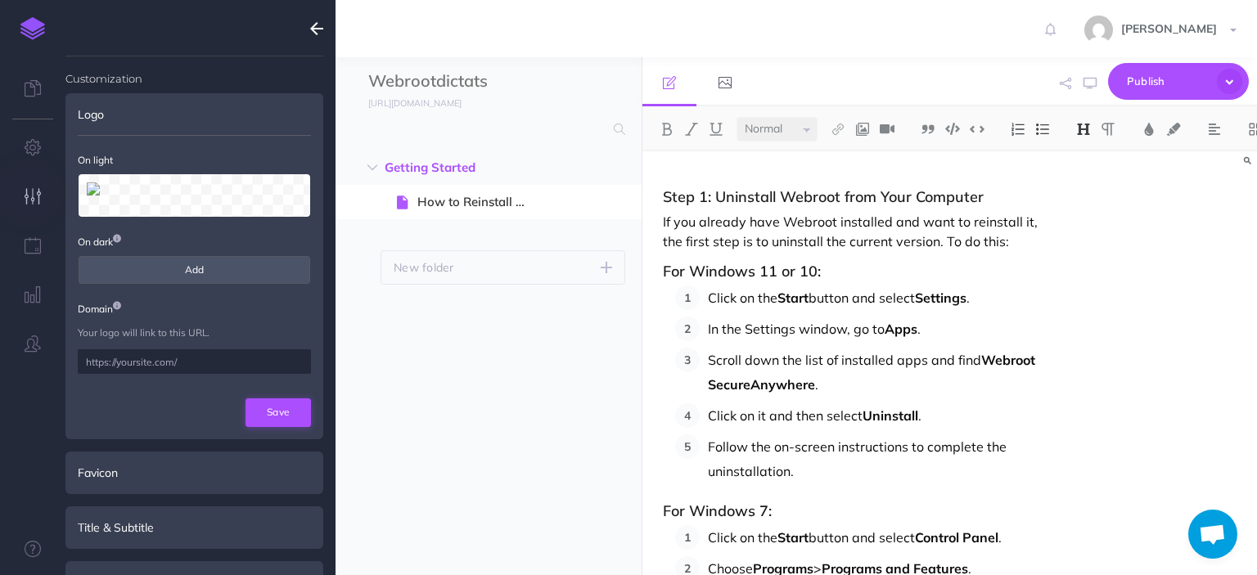
click at [286, 408] on button "Save" at bounding box center [277, 413] width 65 height 28
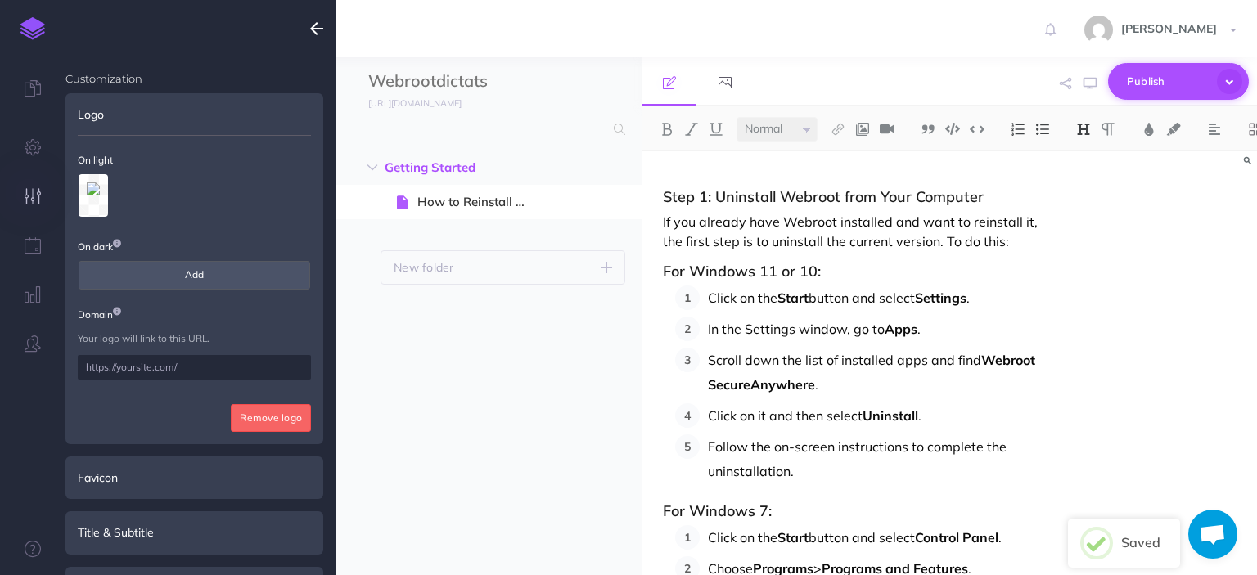
click at [1185, 88] on span "Publish" at bounding box center [1168, 81] width 82 height 25
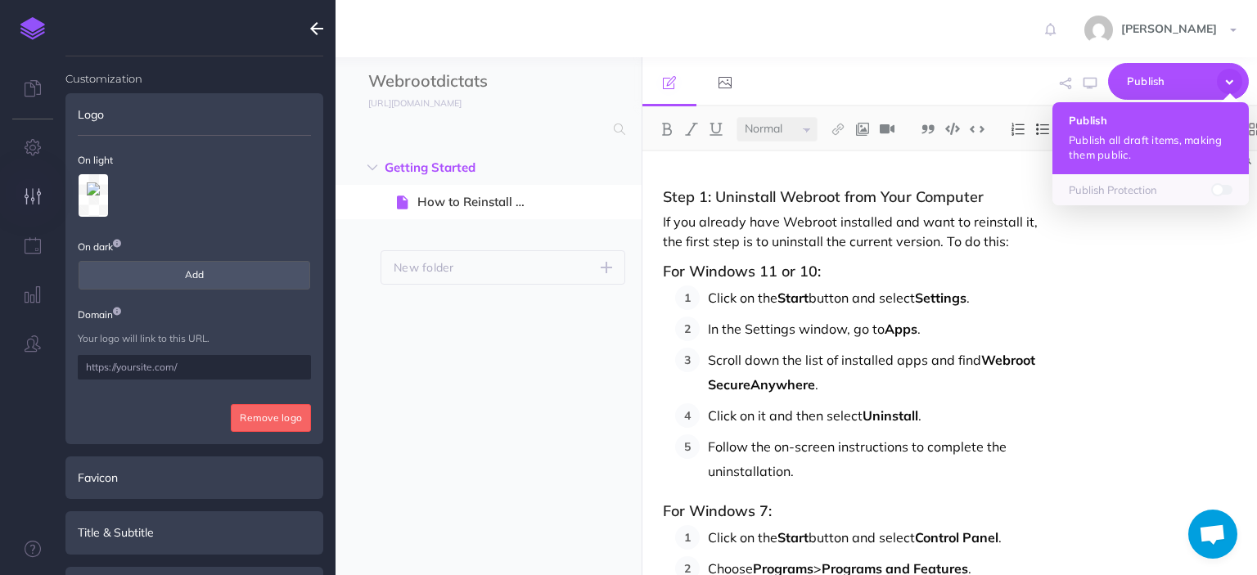
click at [1160, 121] on h4 "Publish" at bounding box center [1151, 120] width 164 height 11
